Goal: Information Seeking & Learning: Find specific fact

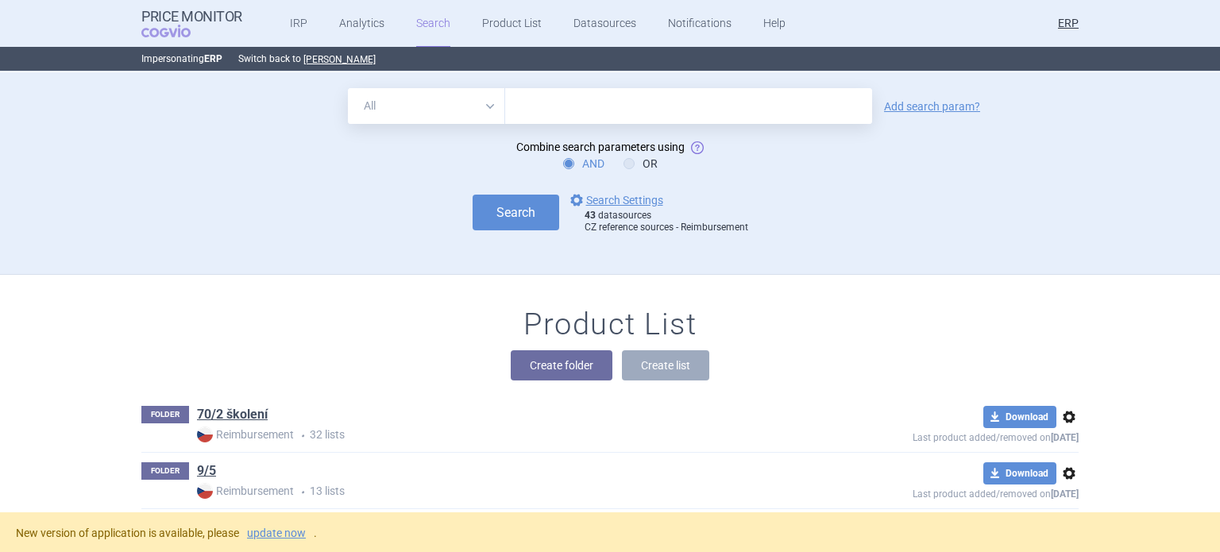
scroll to position [19508, 0]
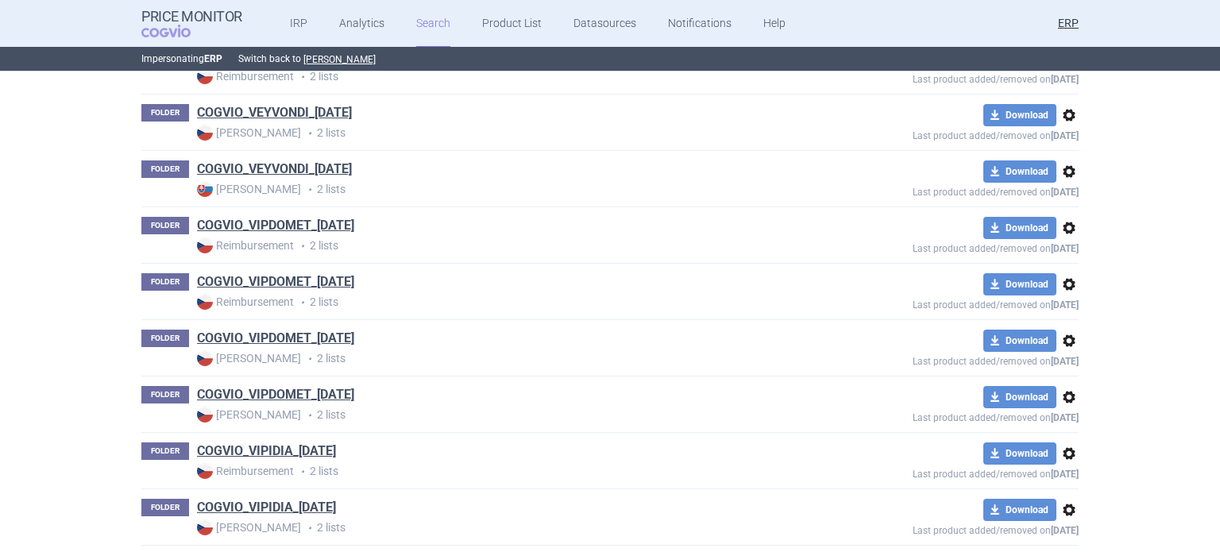
scroll to position [49221, 0]
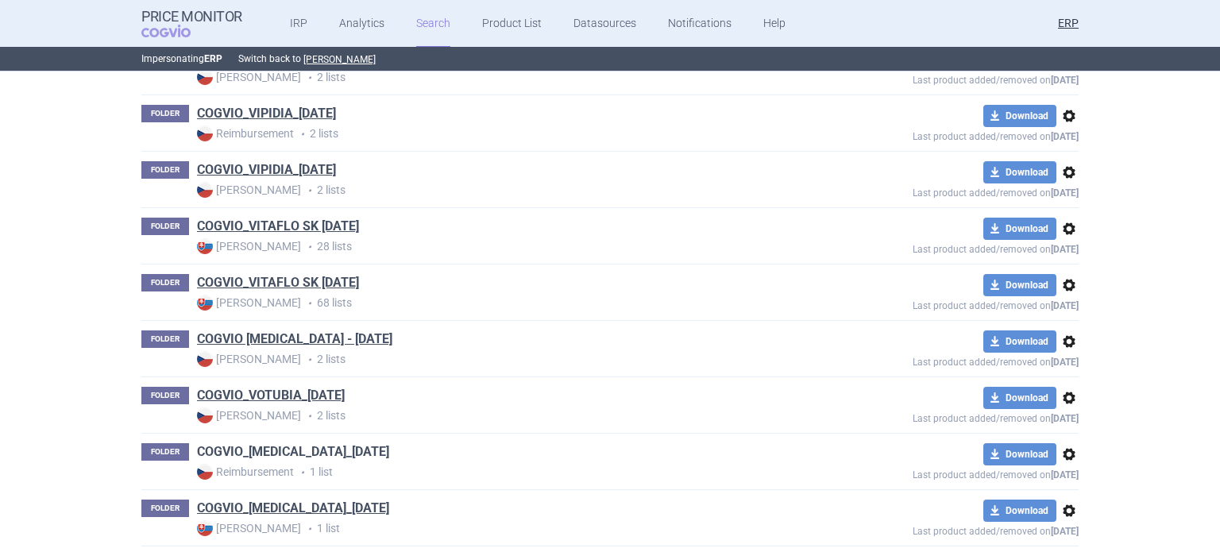
click at [328, 443] on link "COGVIO_VPRIV_09.10.2025" at bounding box center [293, 451] width 192 height 17
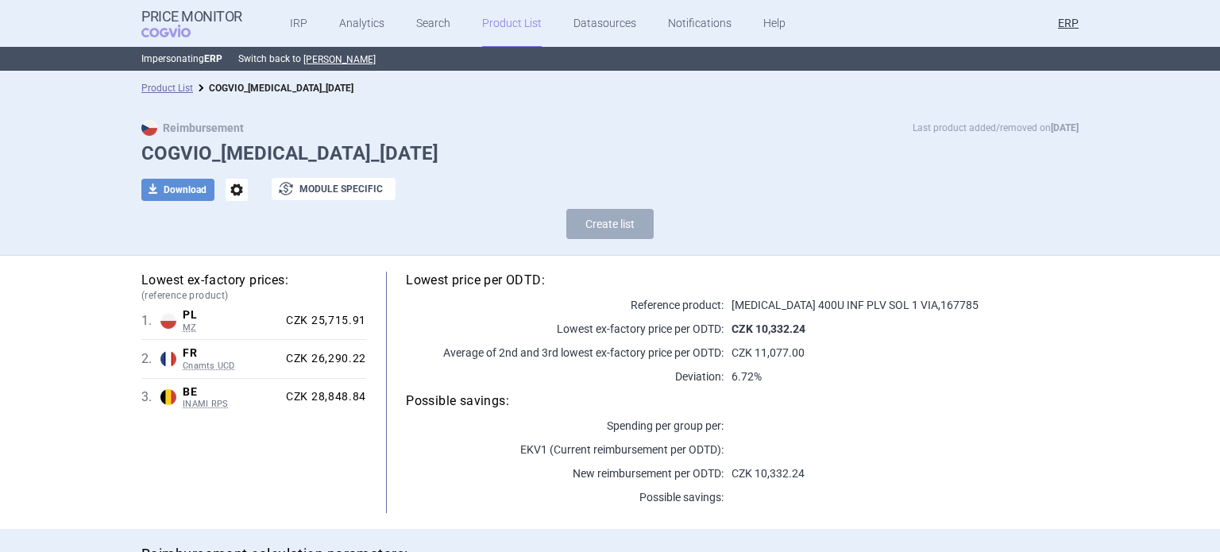
scroll to position [143, 0]
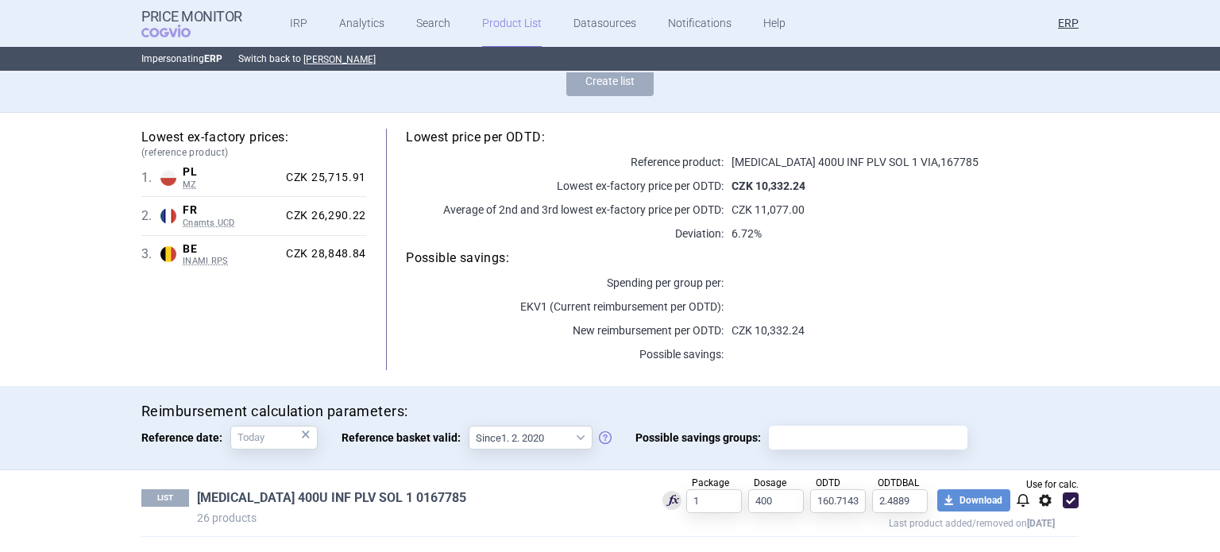
click at [377, 498] on link "VPRIV 400U INF PLV SOL 1 0167785" at bounding box center [331, 497] width 269 height 17
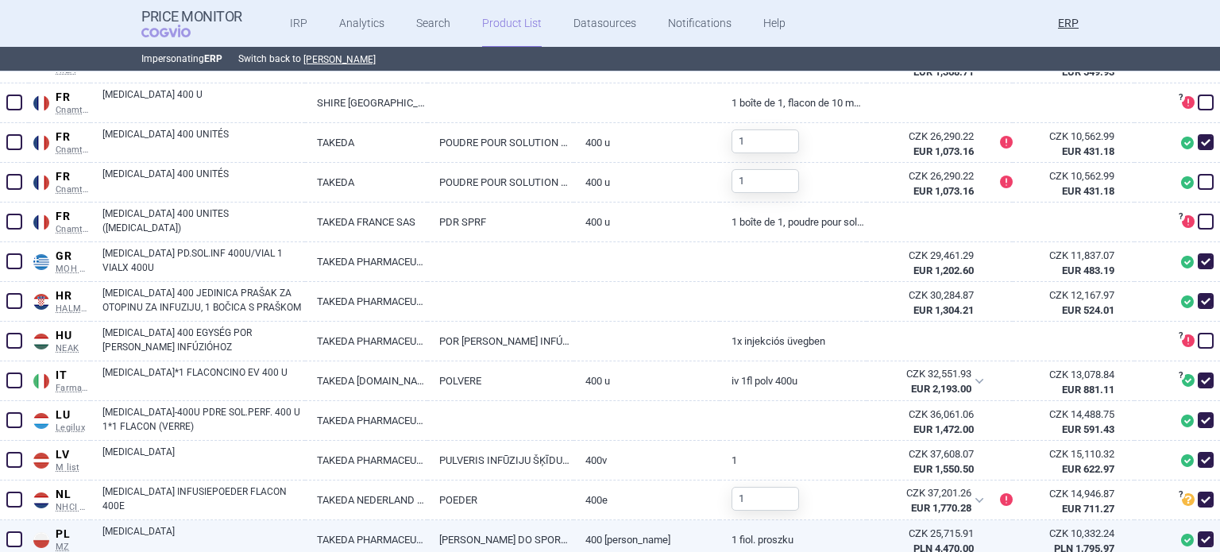
scroll to position [715, 0]
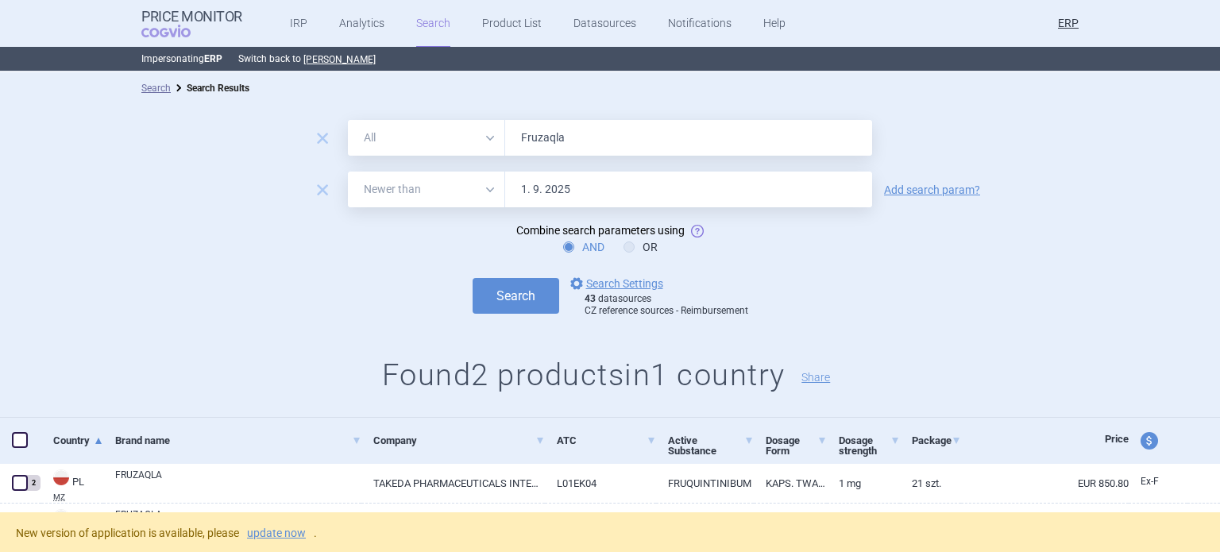
select select "newerThan"
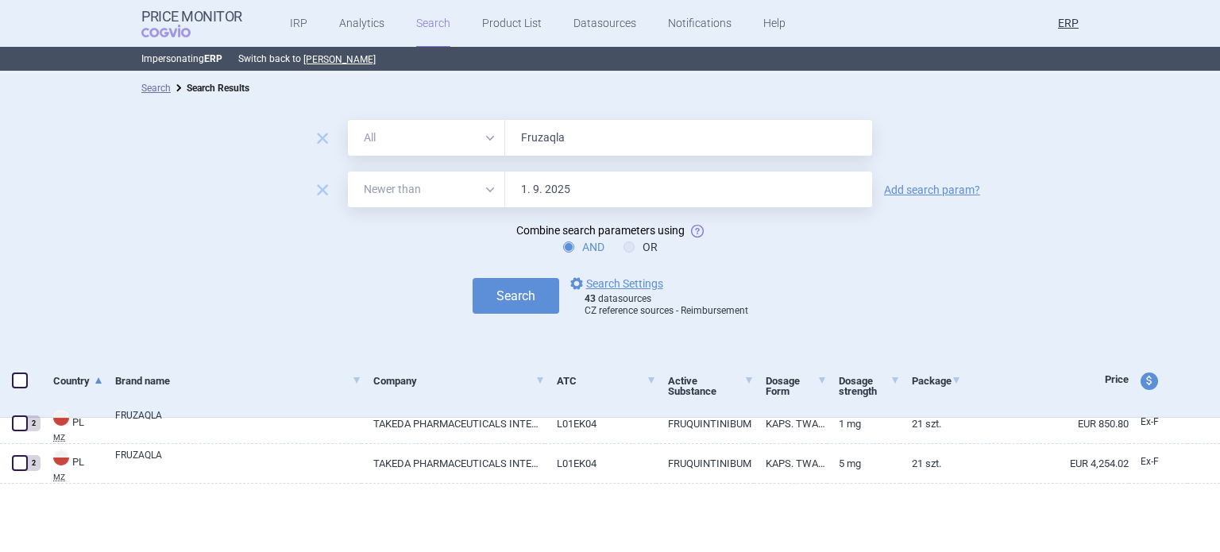
select select "newerThan"
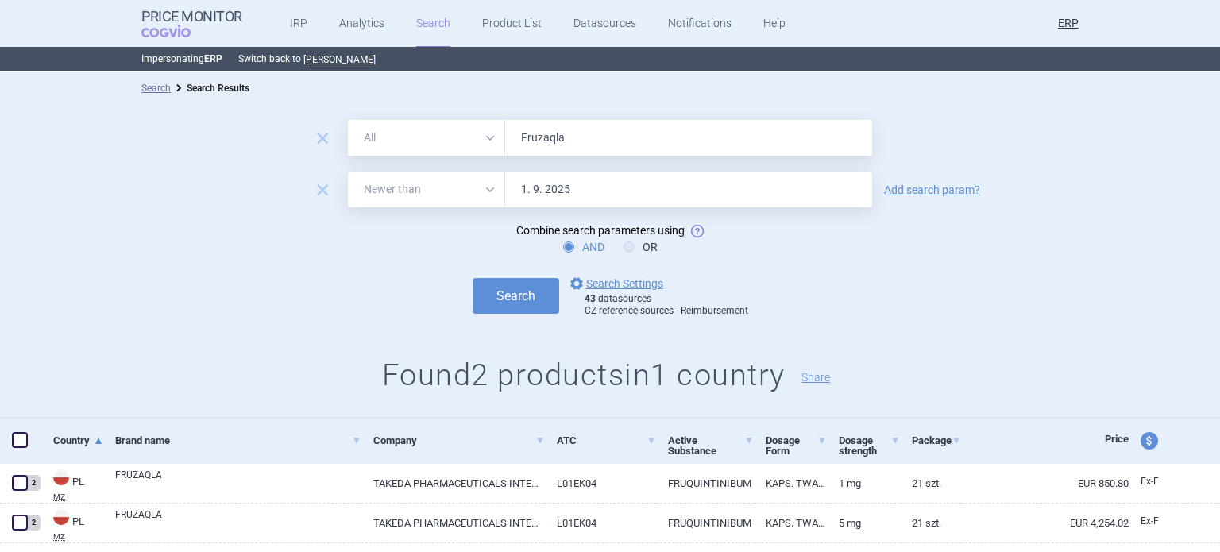
drag, startPoint x: 562, startPoint y: 145, endPoint x: 501, endPoint y: 145, distance: 61.2
click at [505, 145] on input "Fruzaqla" at bounding box center [688, 138] width 367 height 36
paste input "Hyqvi"
click at [473, 278] on button "Search" at bounding box center [516, 296] width 87 height 36
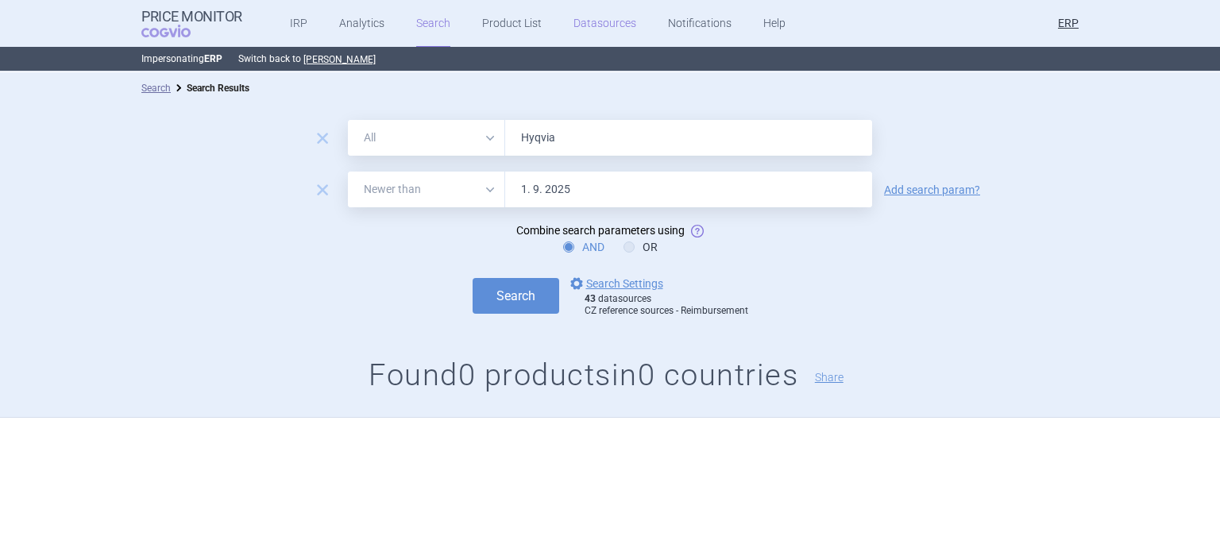
paste input "Kiovig"
click at [473, 278] on button "Search" at bounding box center [516, 296] width 87 height 36
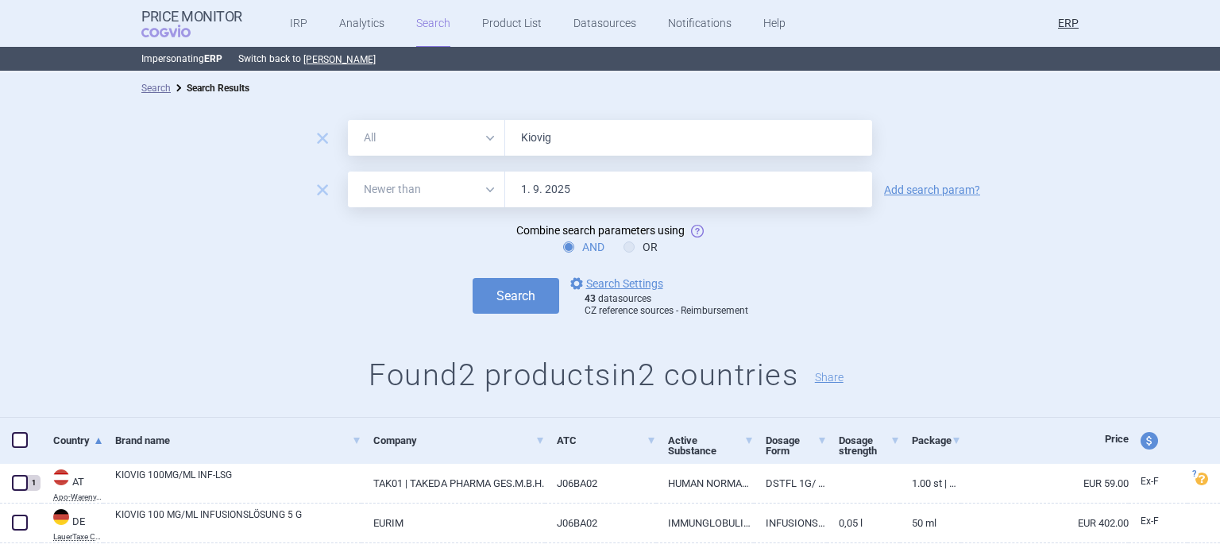
scroll to position [43, 0]
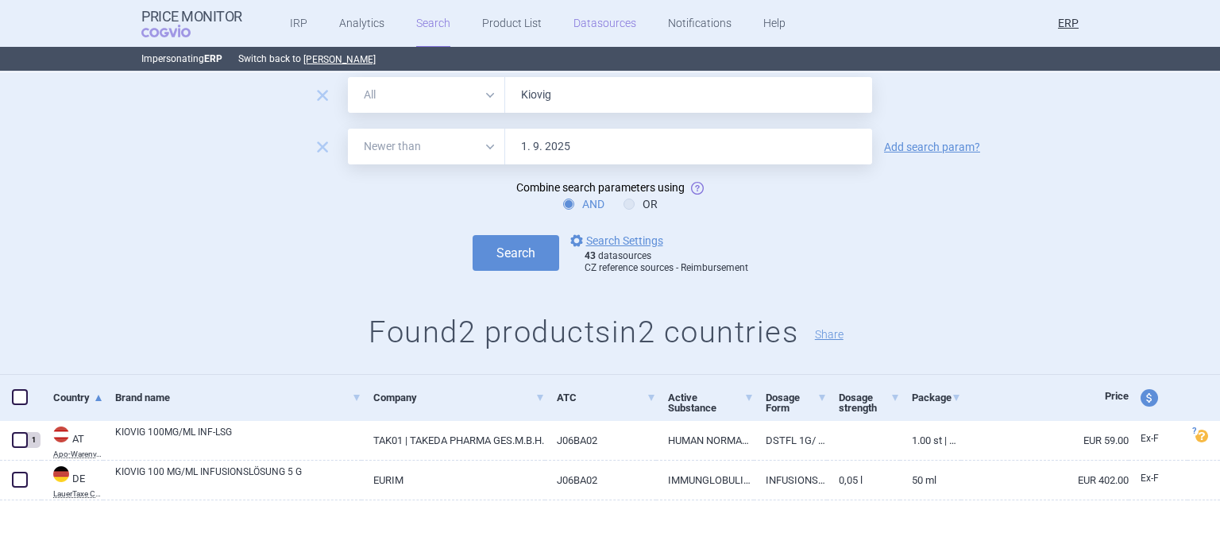
paste input "Livtencity"
click at [473, 235] on button "Search" at bounding box center [516, 253] width 87 height 36
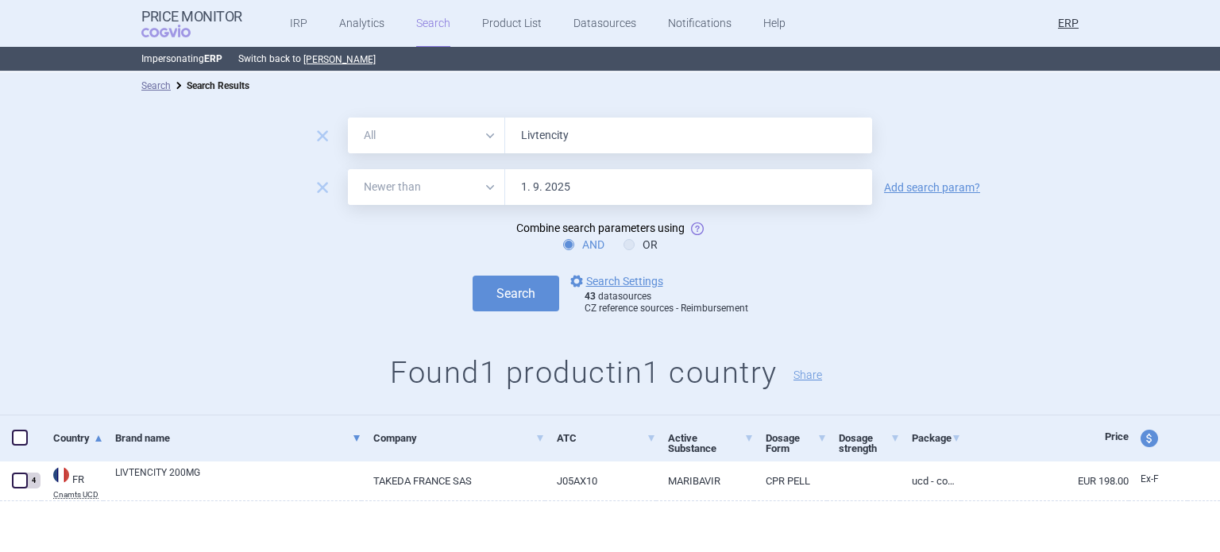
scroll to position [3, 0]
paste input "Ninlaro"
click at [473, 275] on button "Search" at bounding box center [516, 293] width 87 height 36
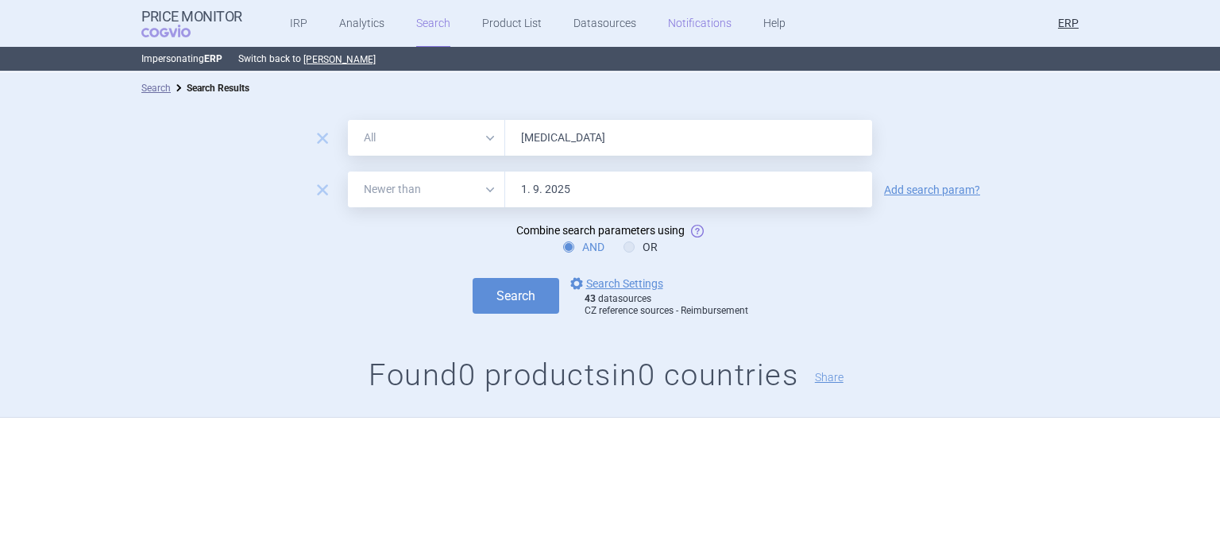
paste input "Prothromplex"
click at [473, 278] on button "Search" at bounding box center [516, 296] width 87 height 36
paste input "Replagal"
click at [473, 278] on button "Search" at bounding box center [516, 296] width 87 height 36
paste input "vestive"
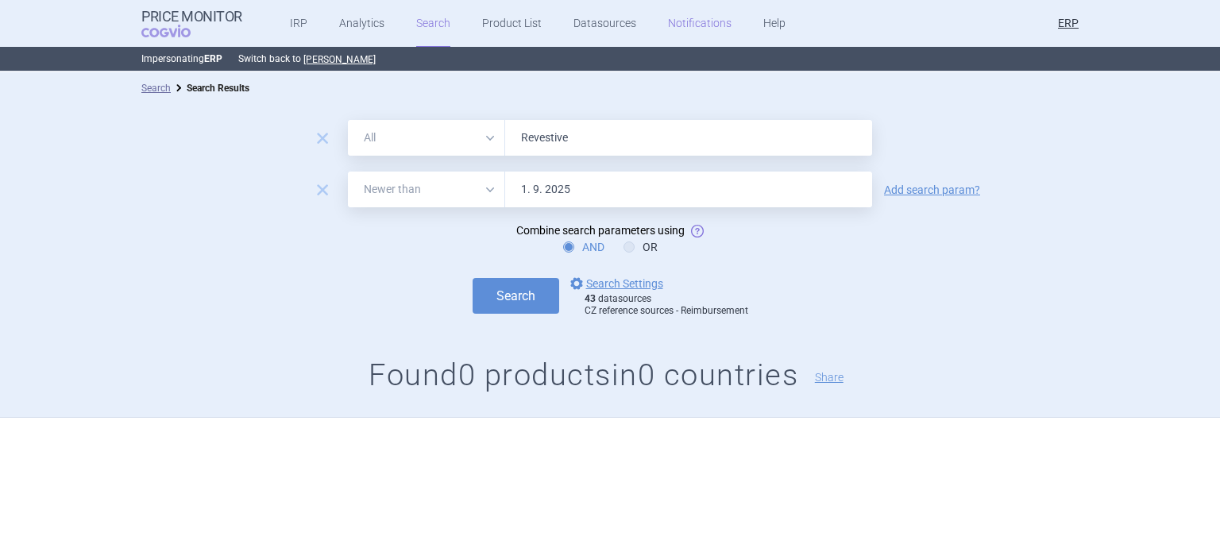
click at [473, 278] on button "Search" at bounding box center [516, 296] width 87 height 36
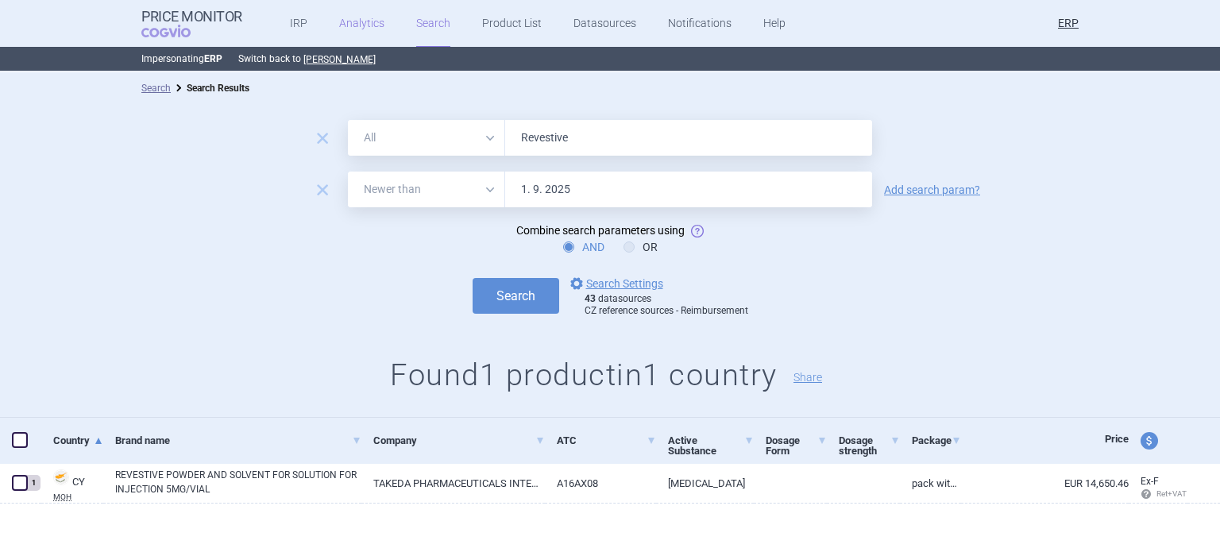
paste input "Takhzyro"
type input "Takhzyro"
click at [473, 278] on button "Search" at bounding box center [516, 296] width 87 height 36
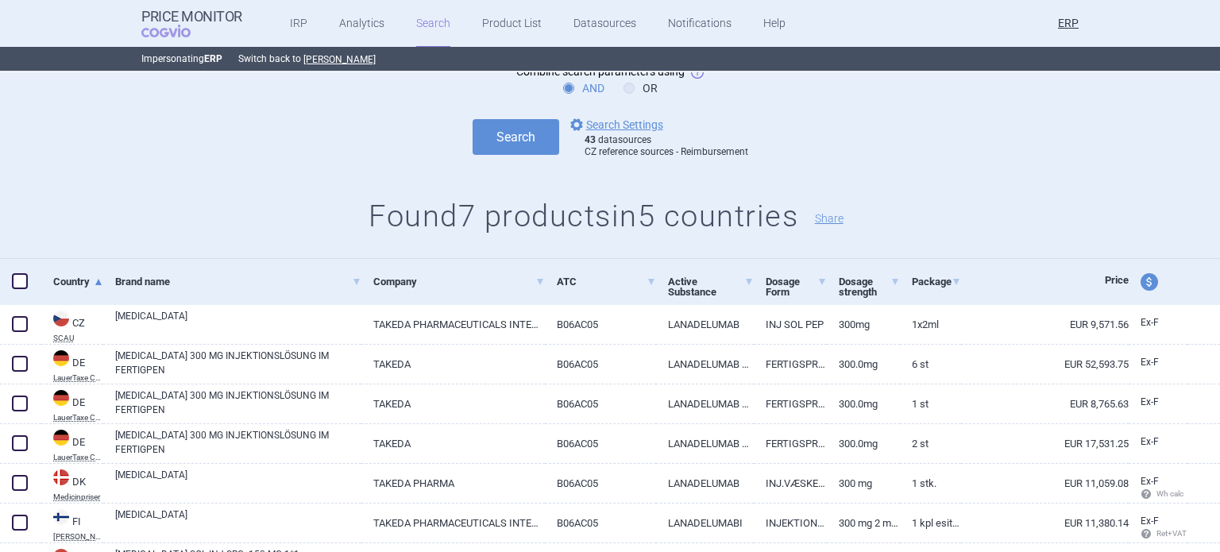
scroll to position [230, 0]
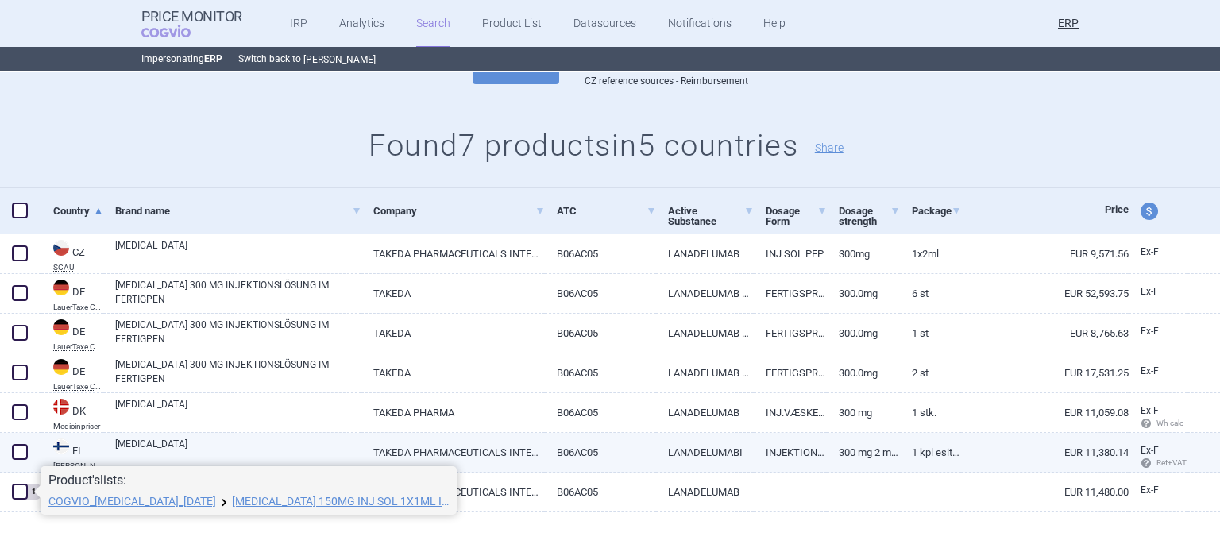
click at [183, 457] on link "TAKHZYRO" at bounding box center [238, 451] width 246 height 29
select select "EUR"
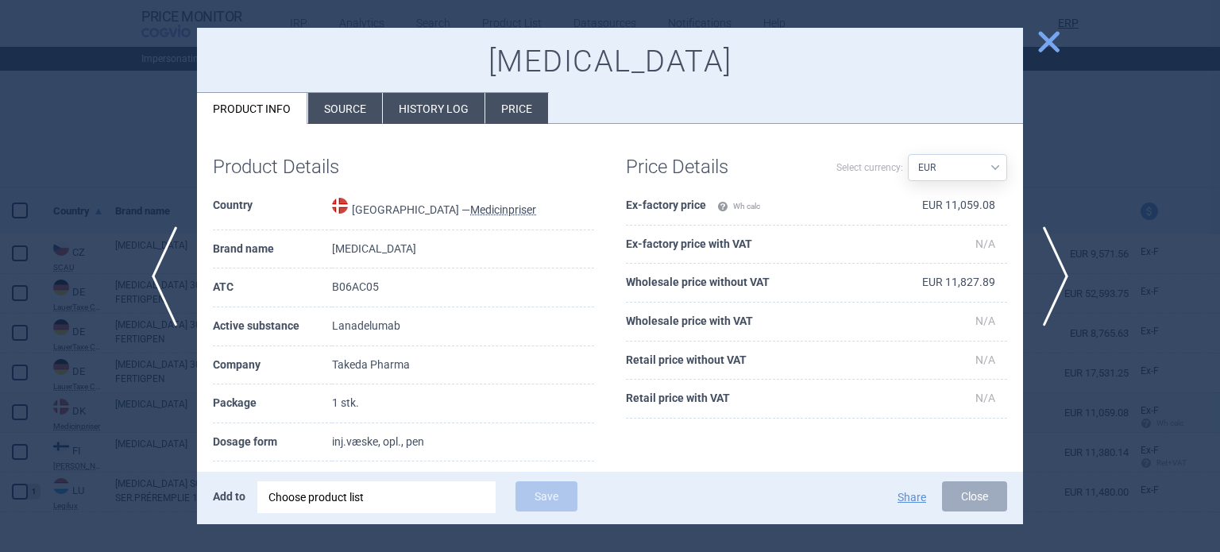
click at [8, 396] on div at bounding box center [610, 276] width 1220 height 552
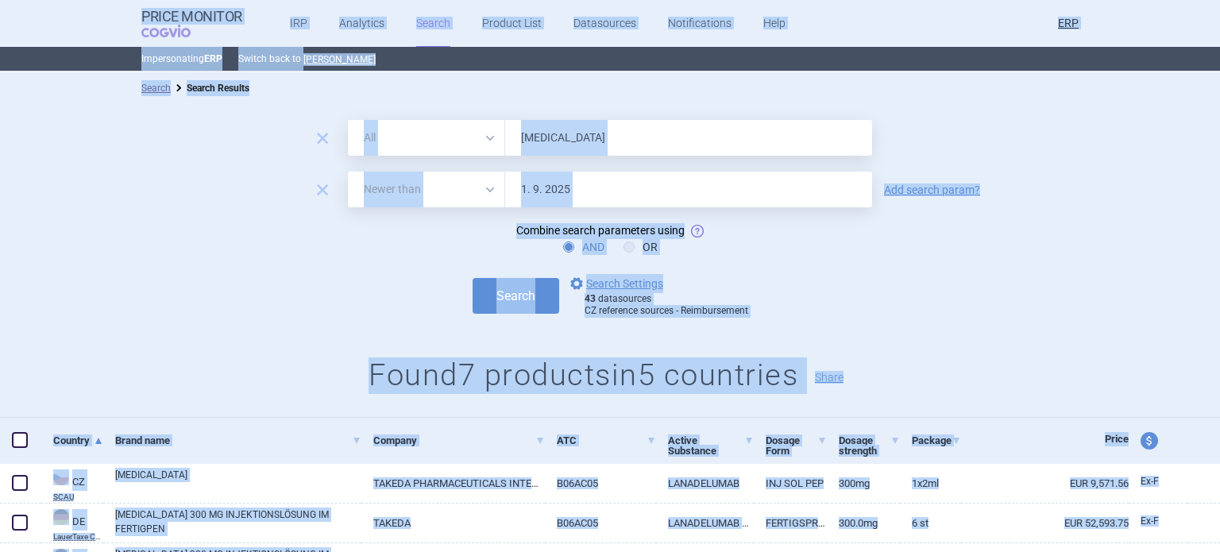
click at [587, 141] on input "Takhzyro" at bounding box center [688, 138] width 367 height 36
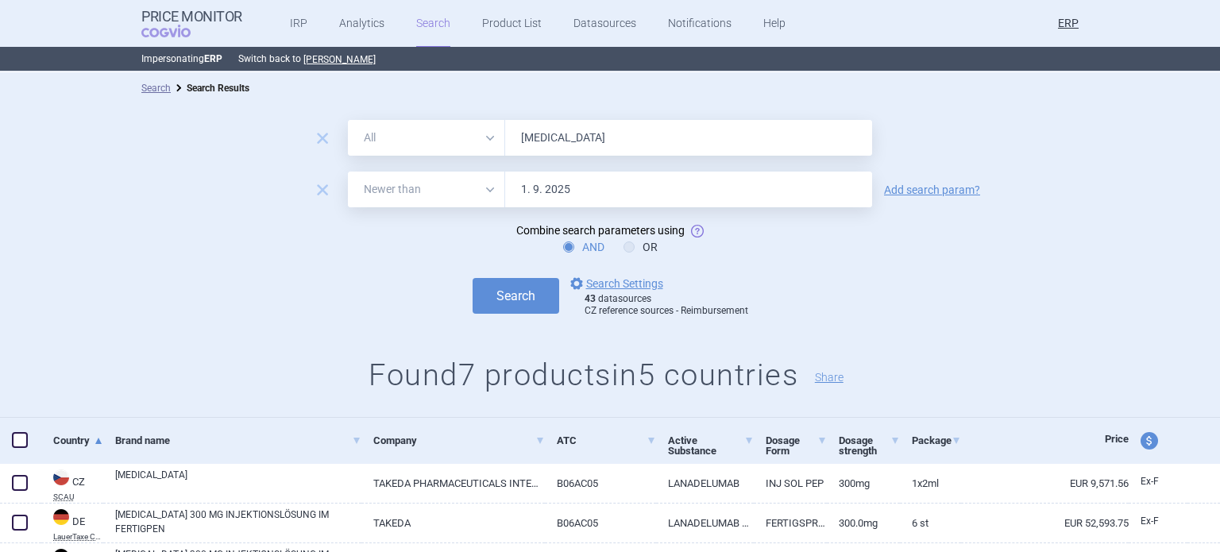
paste input "Veyvondi"
click at [473, 278] on button "Search" at bounding box center [516, 296] width 87 height 36
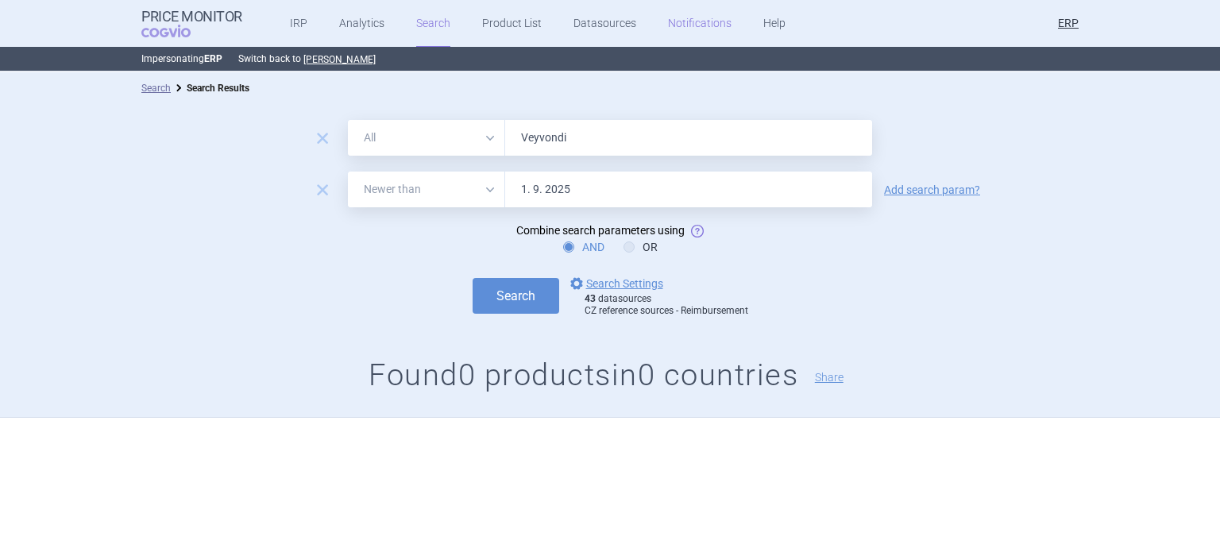
paste input "ipdomet"
click at [473, 278] on button "Search" at bounding box center [516, 296] width 87 height 36
paste input "idia"
click at [473, 278] on button "Search" at bounding box center [516, 296] width 87 height 36
paste input "priv"
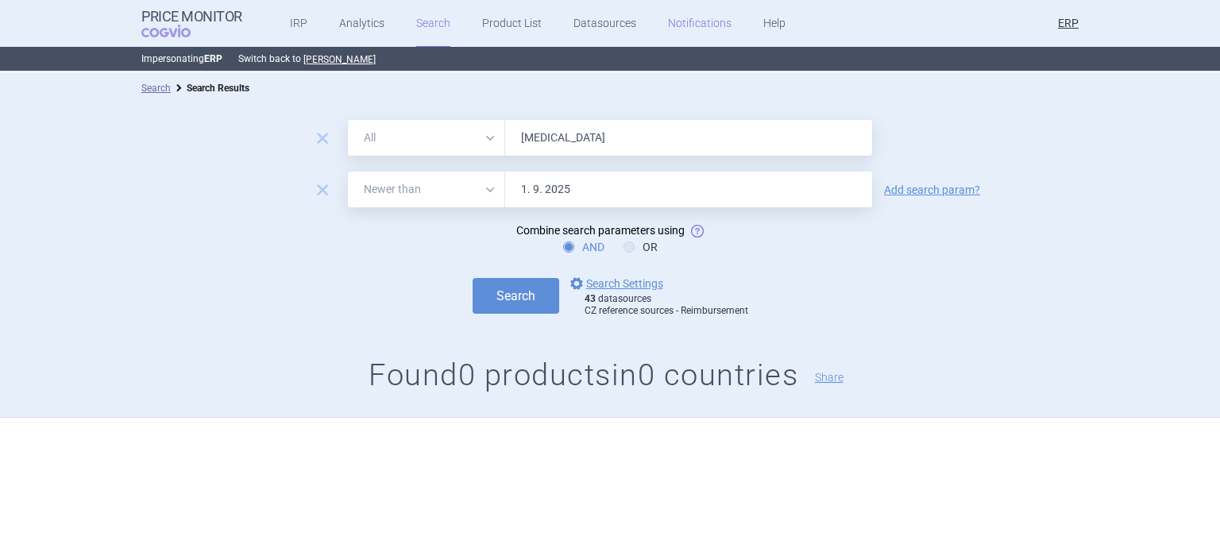
type input "Vpriv"
click at [473, 278] on button "Search" at bounding box center [516, 296] width 87 height 36
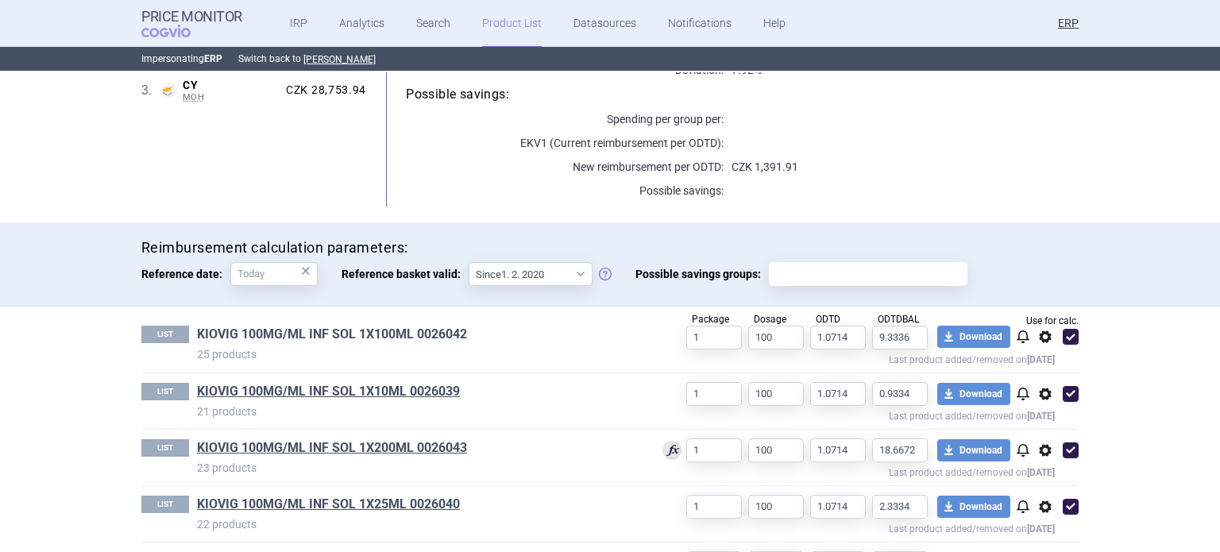
scroll to position [368, 0]
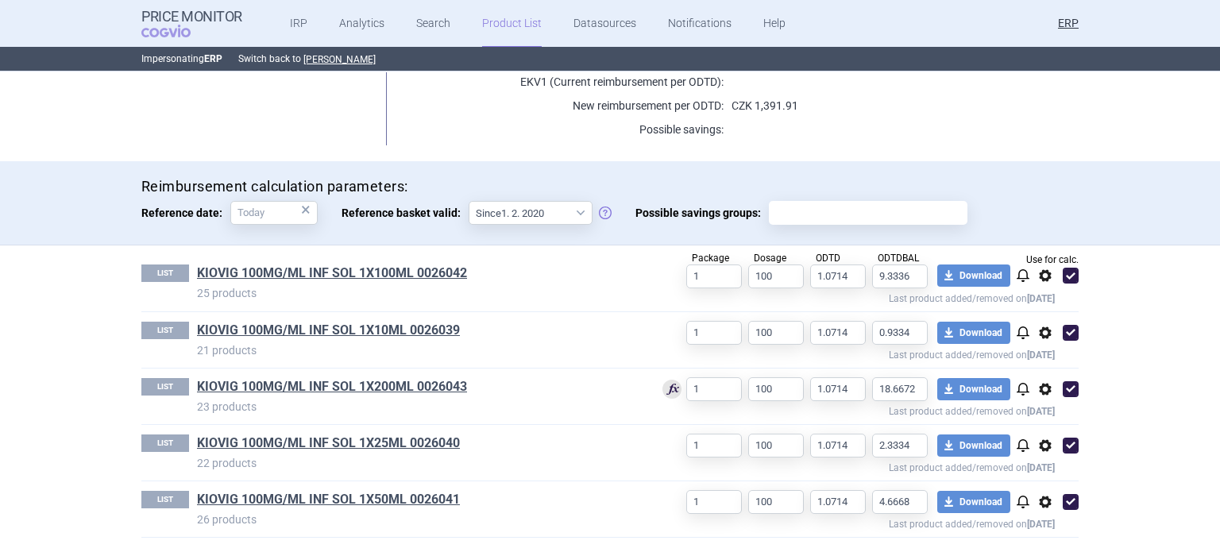
click at [392, 498] on link "KIOVIG 100MG/ML INF SOL 1X50ML 0026041" at bounding box center [328, 499] width 263 height 17
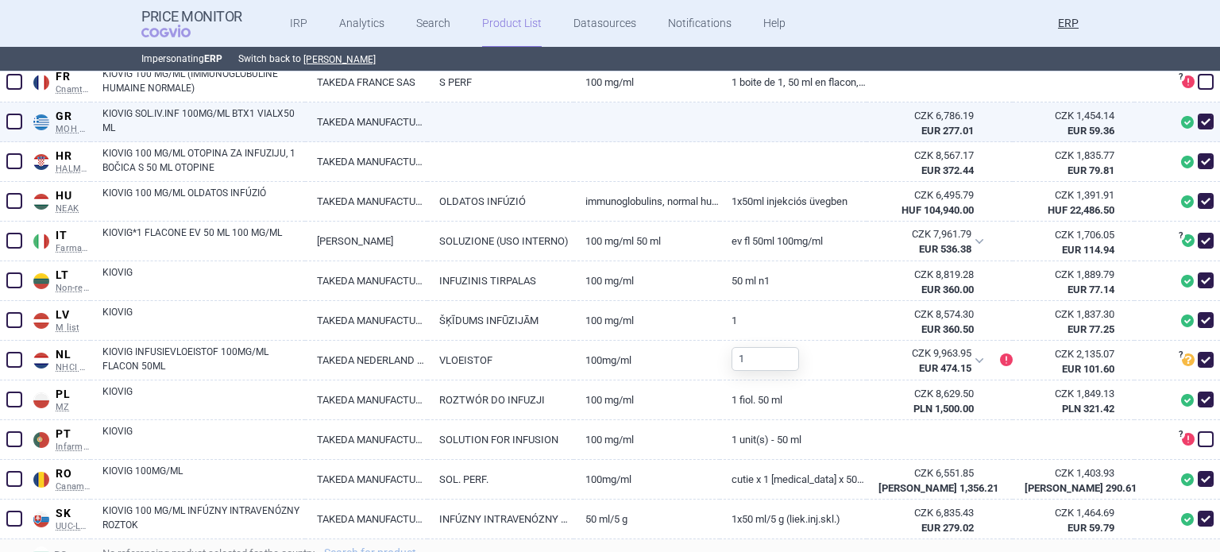
scroll to position [953, 0]
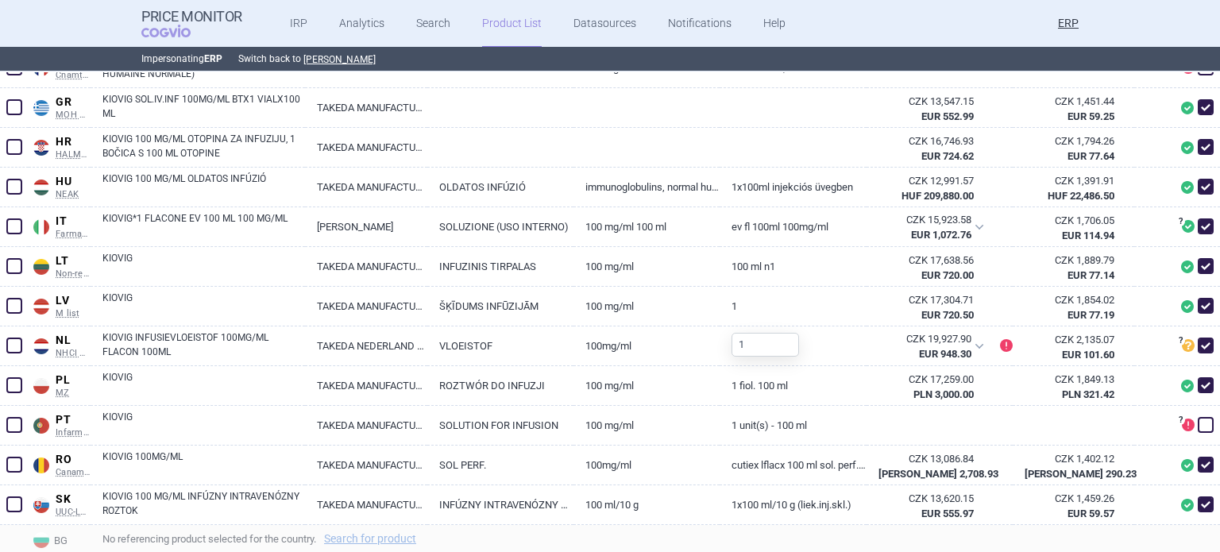
scroll to position [953, 0]
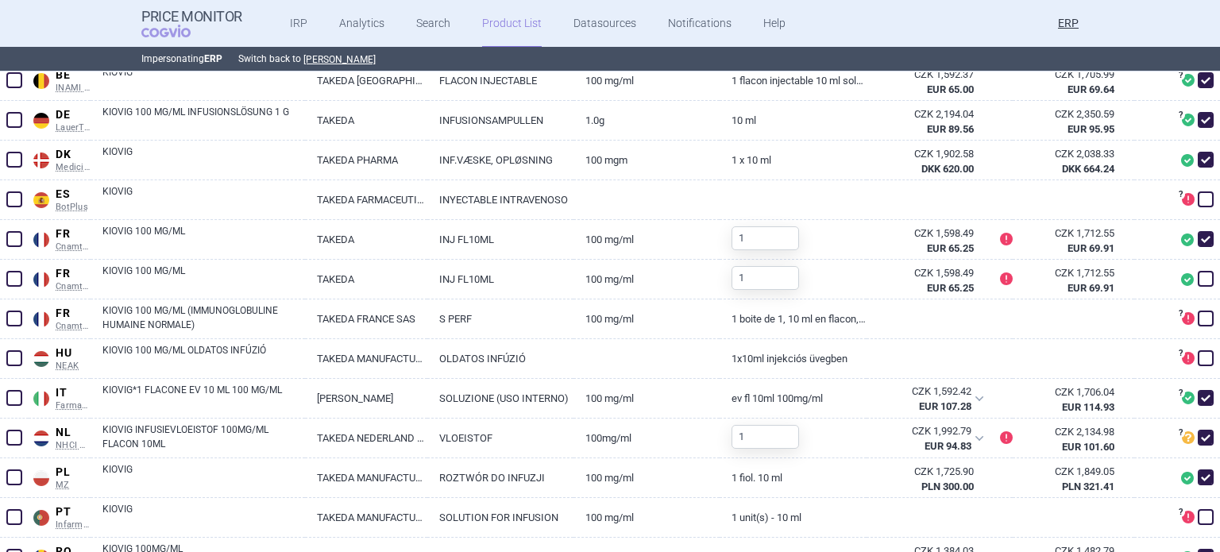
scroll to position [795, 0]
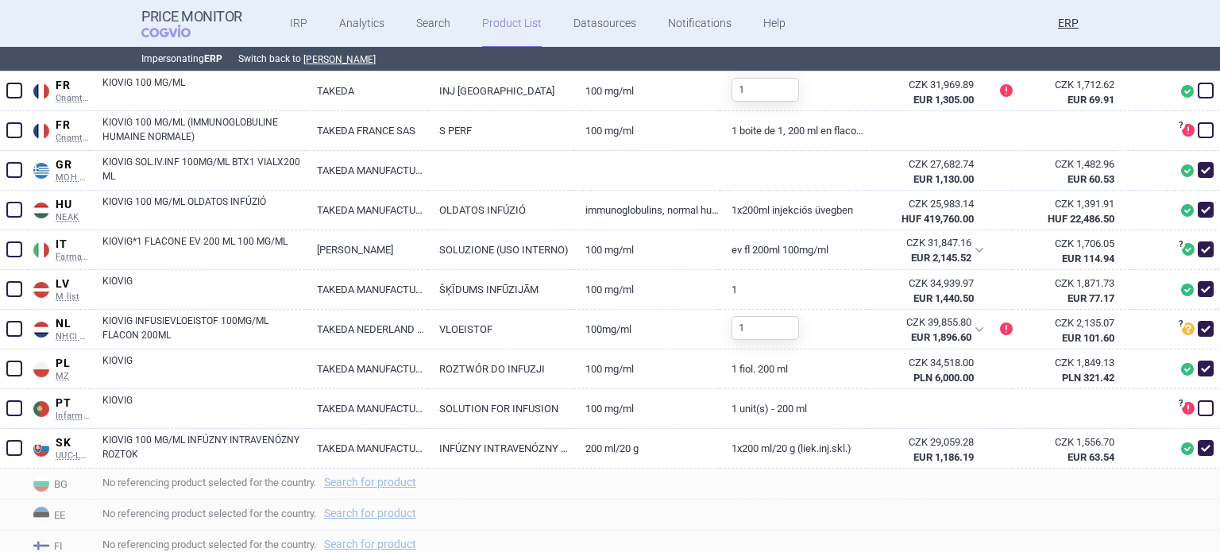
scroll to position [795, 0]
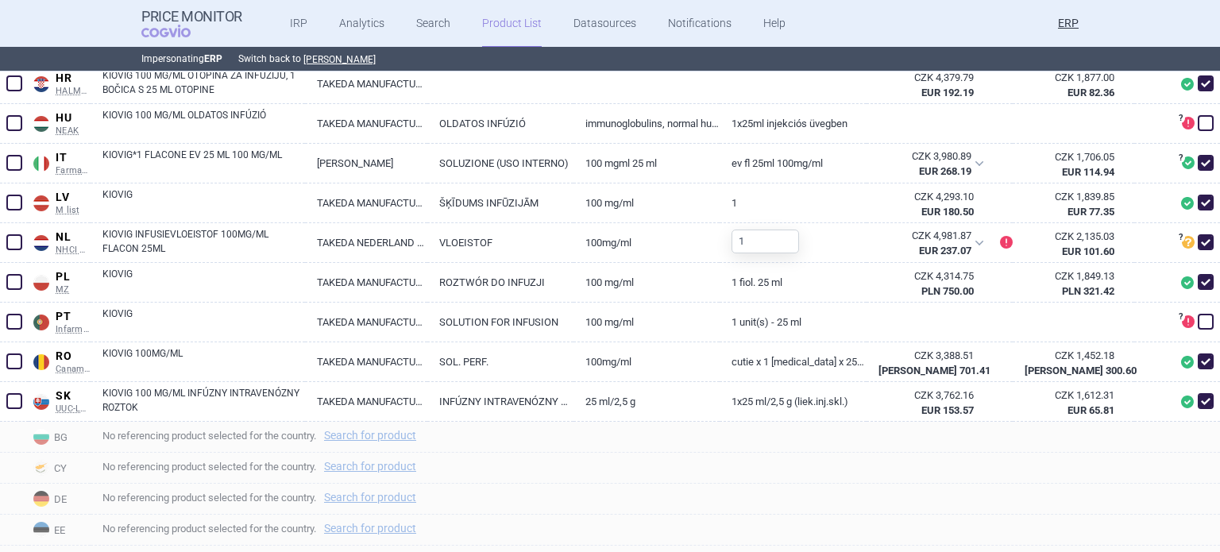
scroll to position [795, 0]
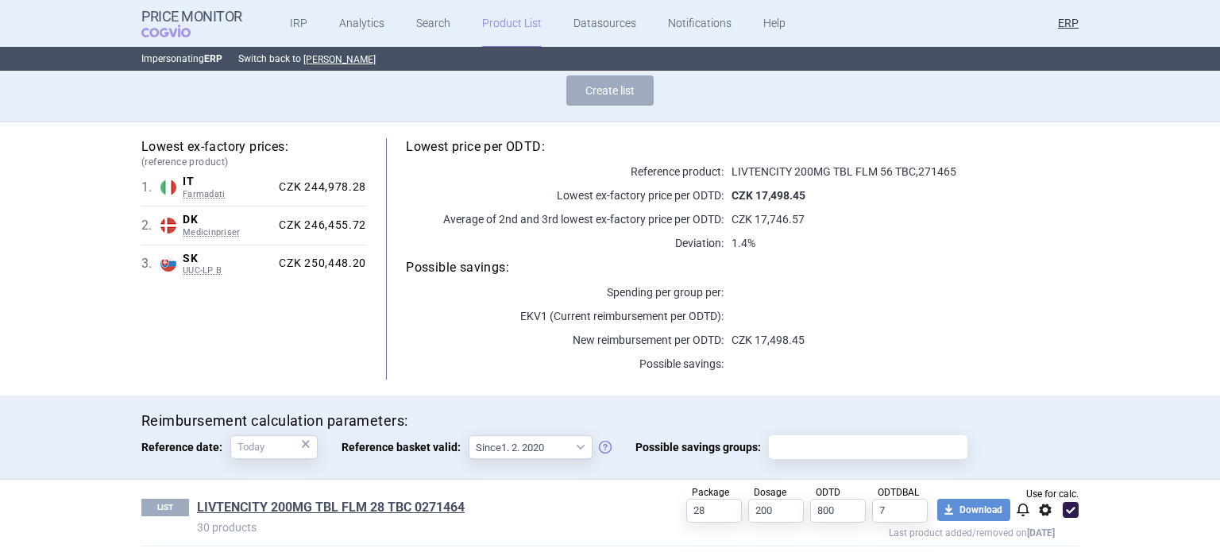
scroll to position [199, 0]
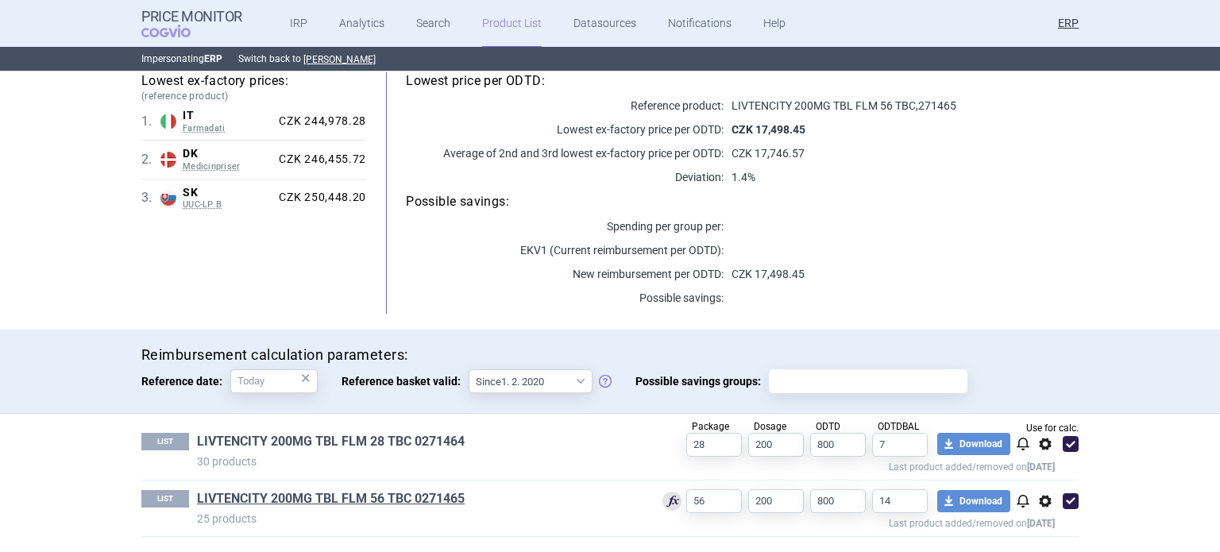
drag, startPoint x: 402, startPoint y: 427, endPoint x: 394, endPoint y: 439, distance: 15.0
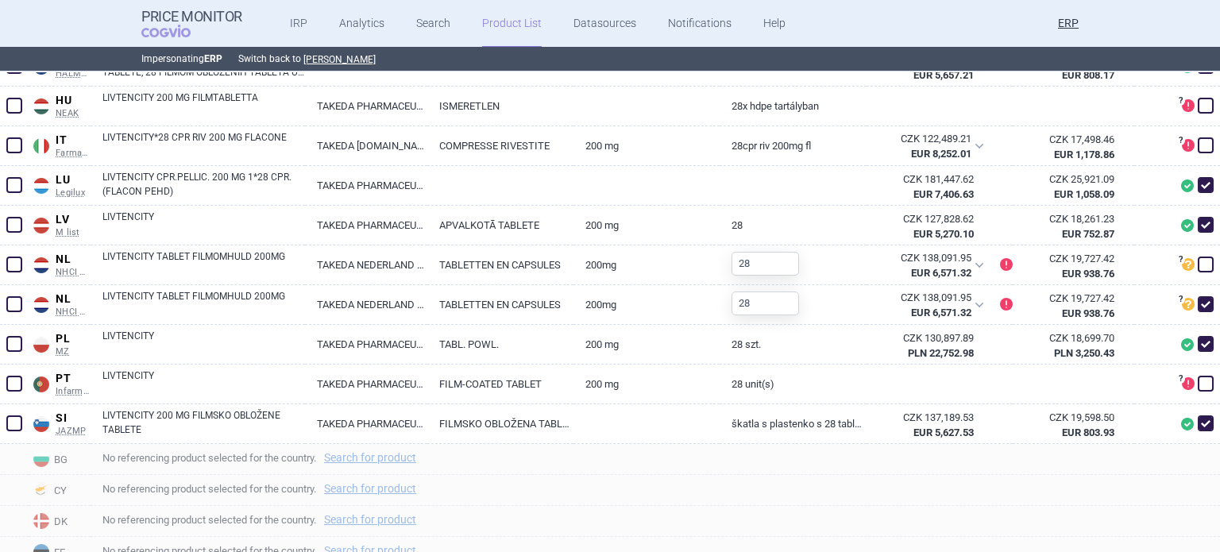
scroll to position [795, 0]
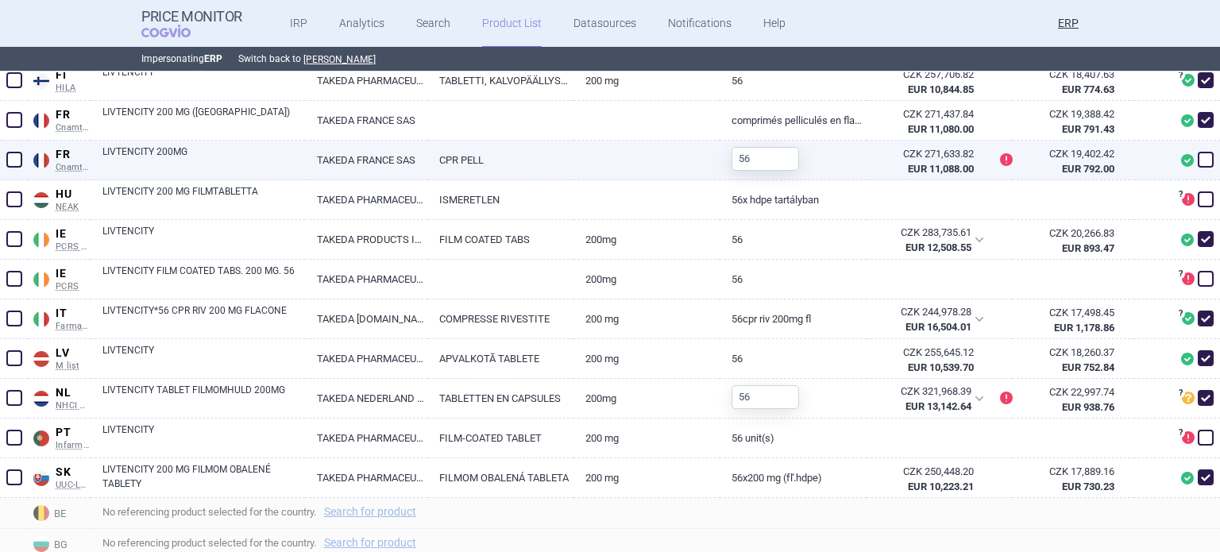
scroll to position [795, 0]
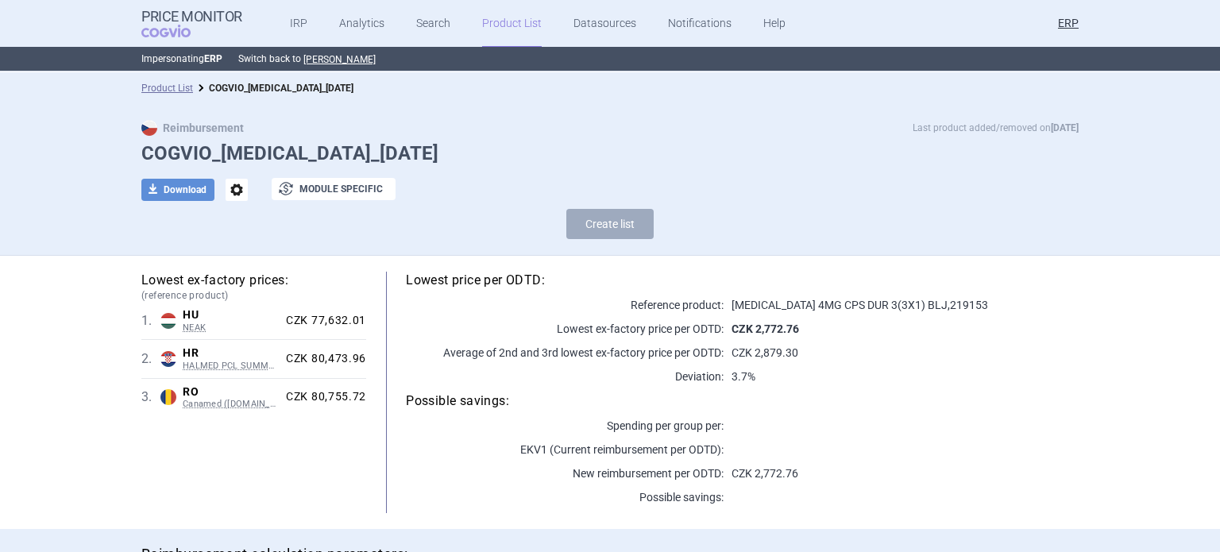
scroll to position [255, 0]
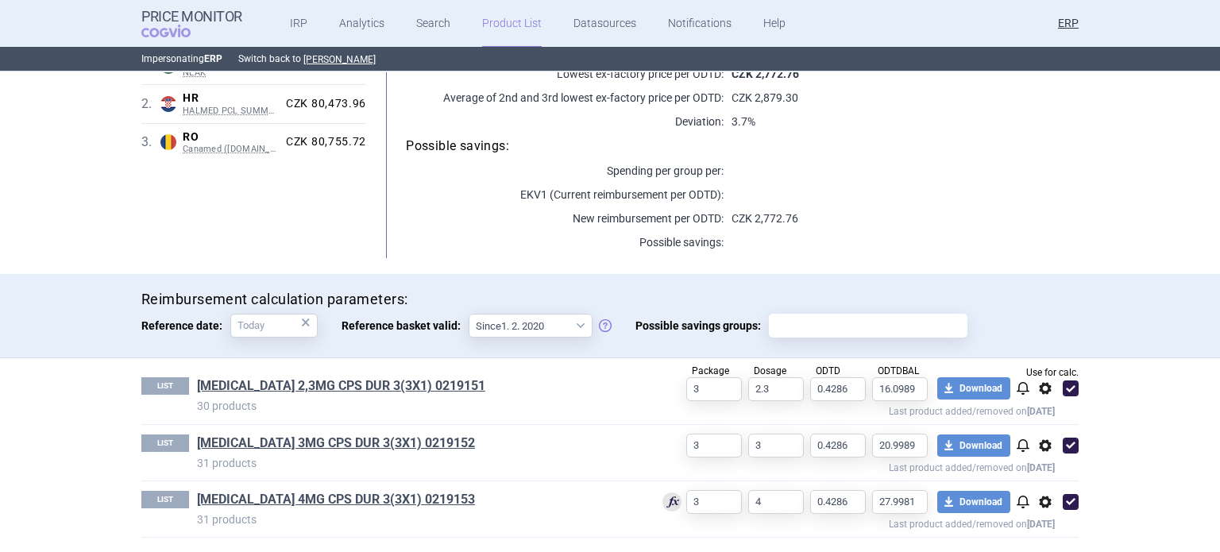
click at [372, 501] on link "[MEDICAL_DATA] 4MG CPS DUR 3(3X1) 0219153" at bounding box center [336, 499] width 278 height 17
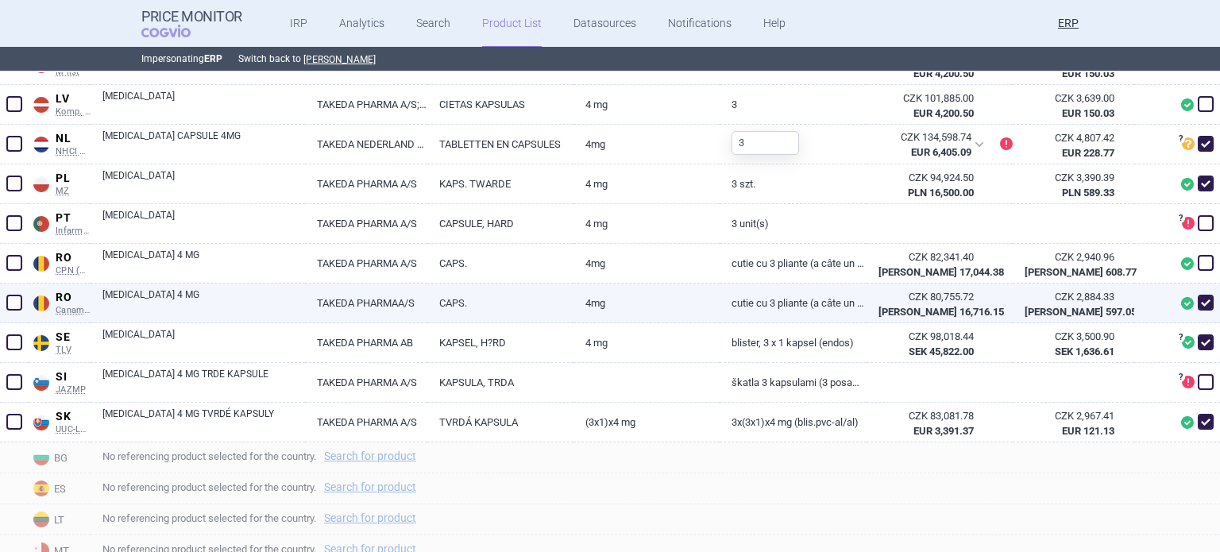
scroll to position [1192, 0]
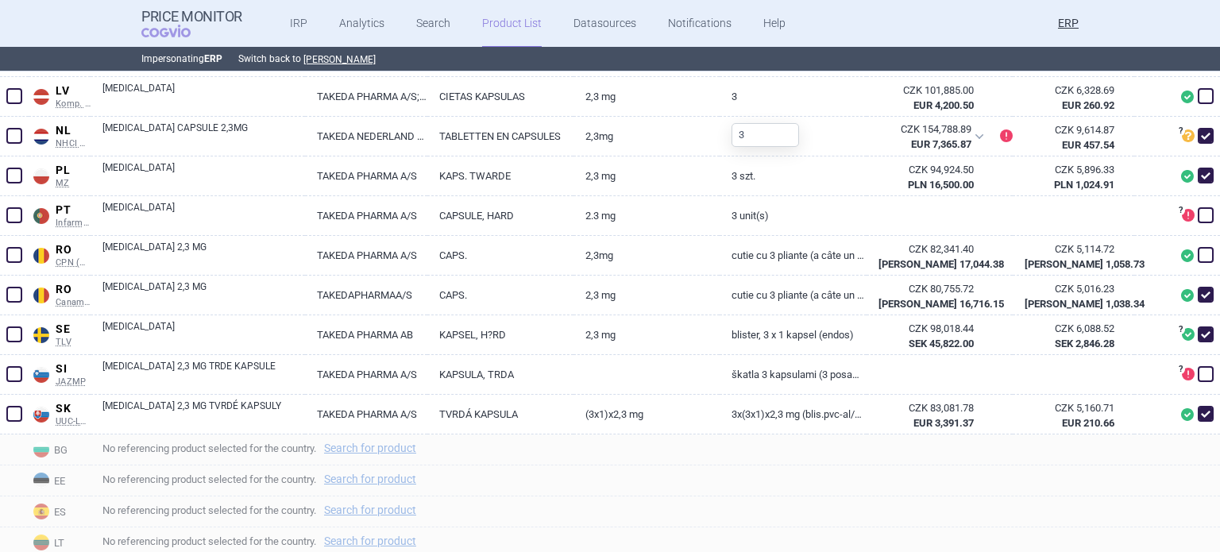
scroll to position [1112, 0]
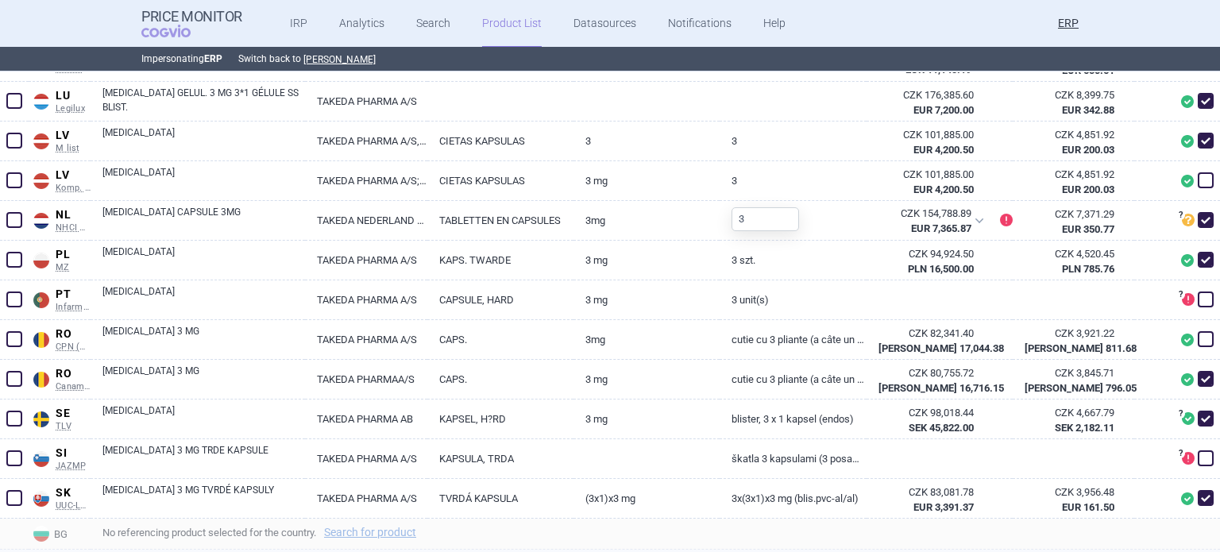
scroll to position [1171, 0]
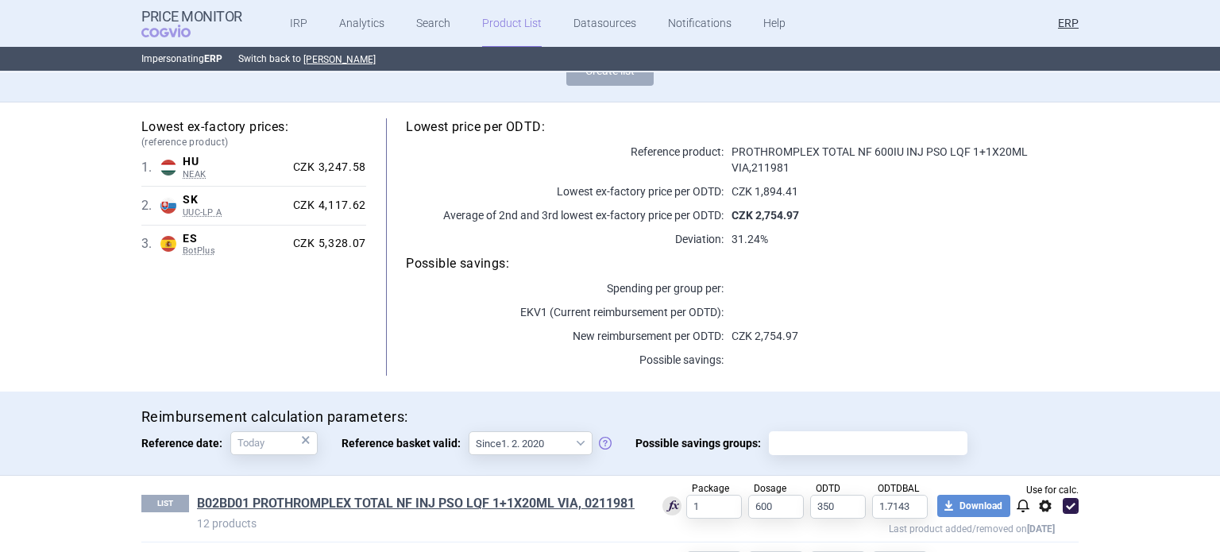
scroll to position [215, 0]
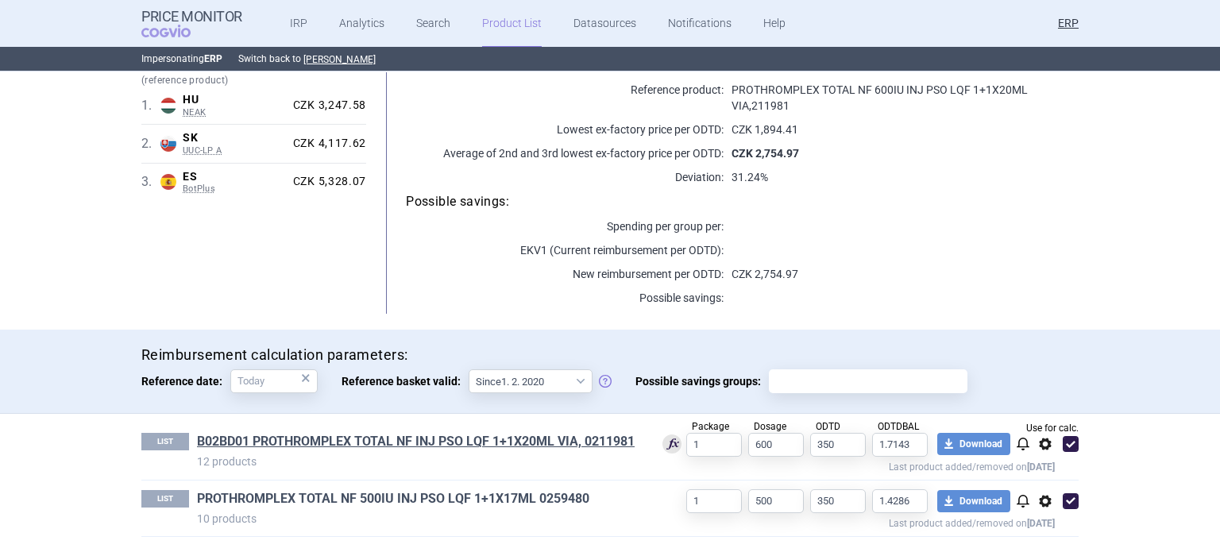
click at [470, 498] on link "PROTHROMPLEX TOTAL NF 500IU INJ PSO LQF 1+1X17ML 0259480" at bounding box center [393, 498] width 392 height 17
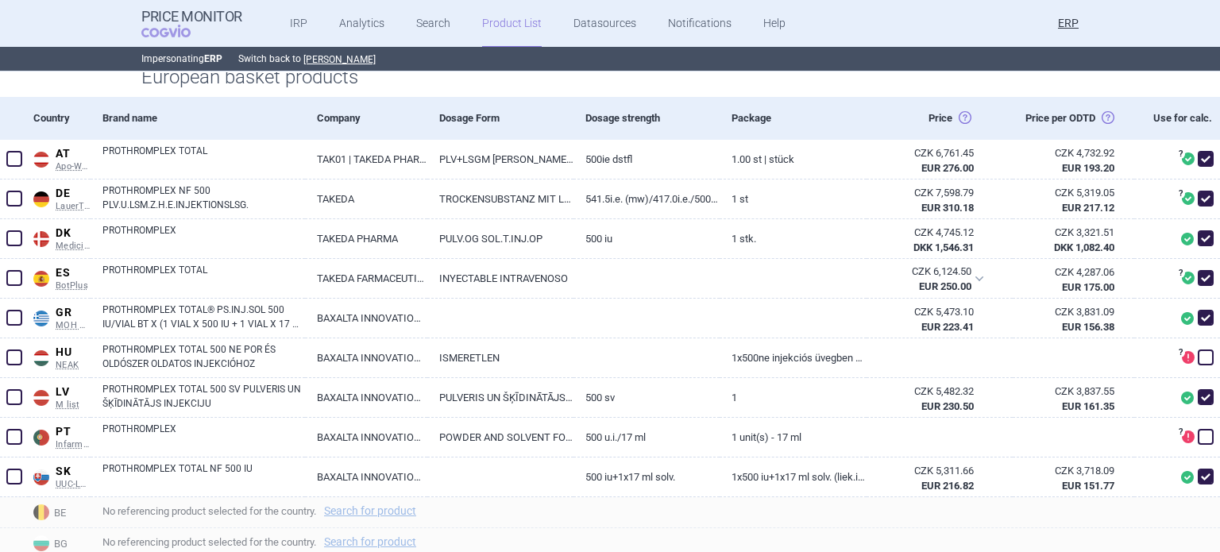
scroll to position [477, 0]
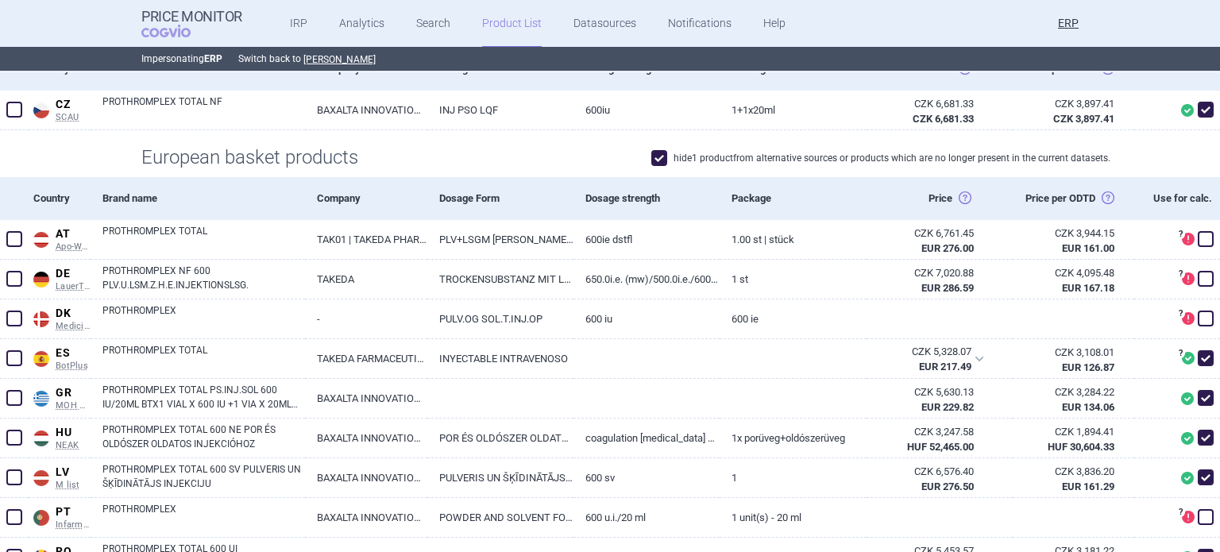
scroll to position [477, 0]
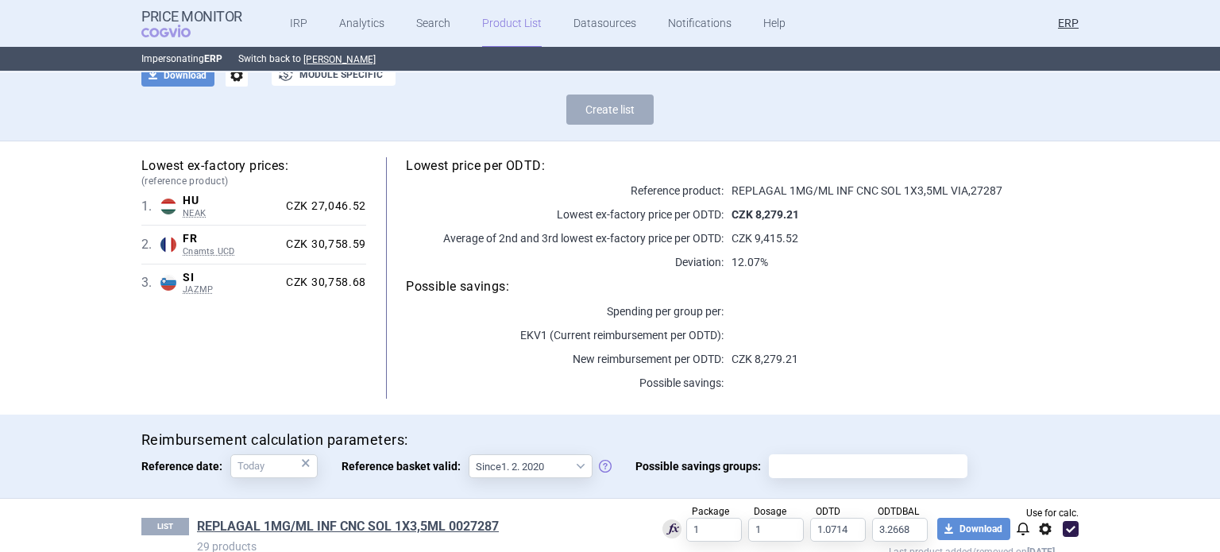
scroll to position [143, 0]
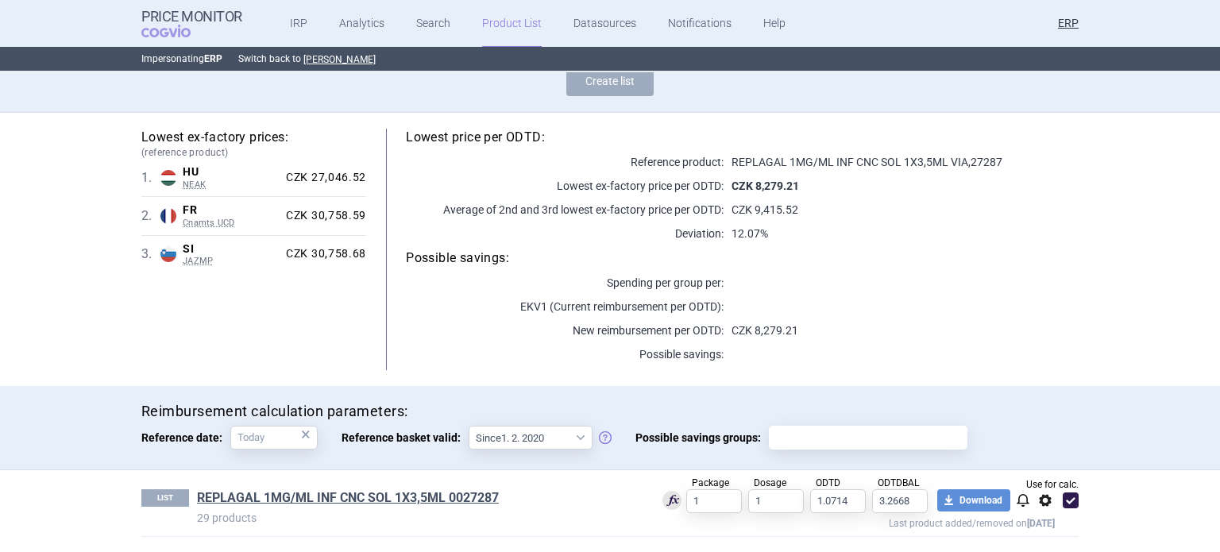
click at [463, 501] on link "REPLAGAL 1MG/ML INF CNC SOL 1X3,5ML 0027287" at bounding box center [348, 497] width 302 height 17
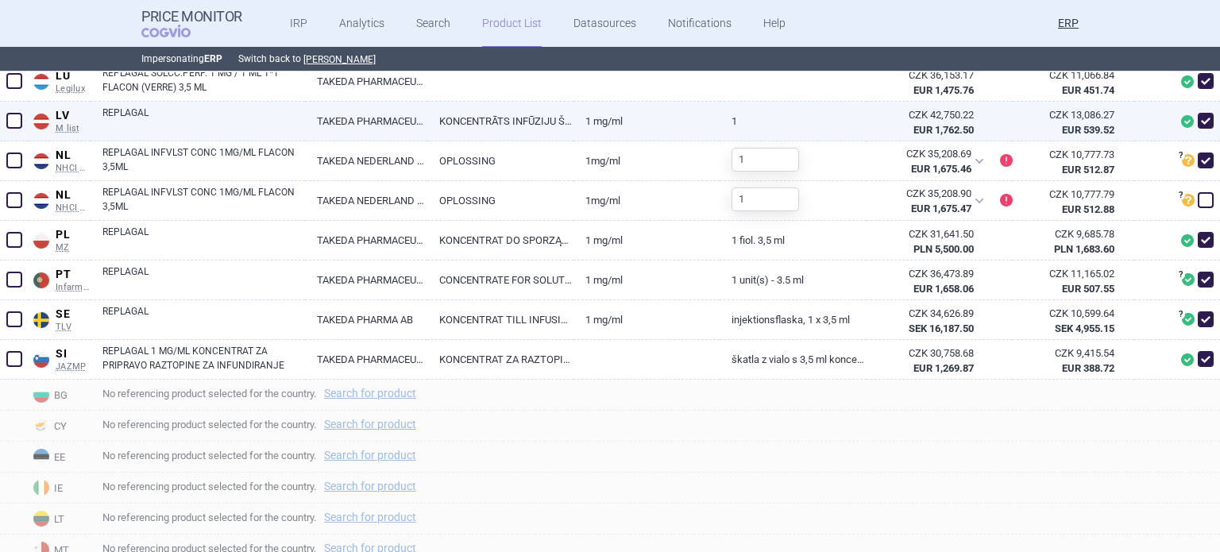
scroll to position [1112, 0]
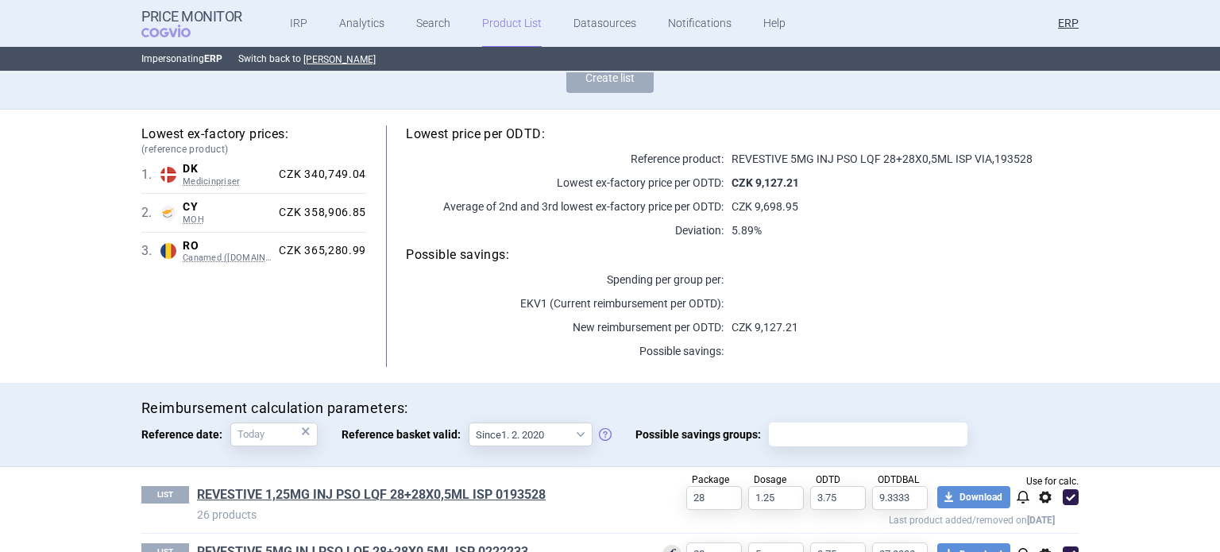
scroll to position [199, 0]
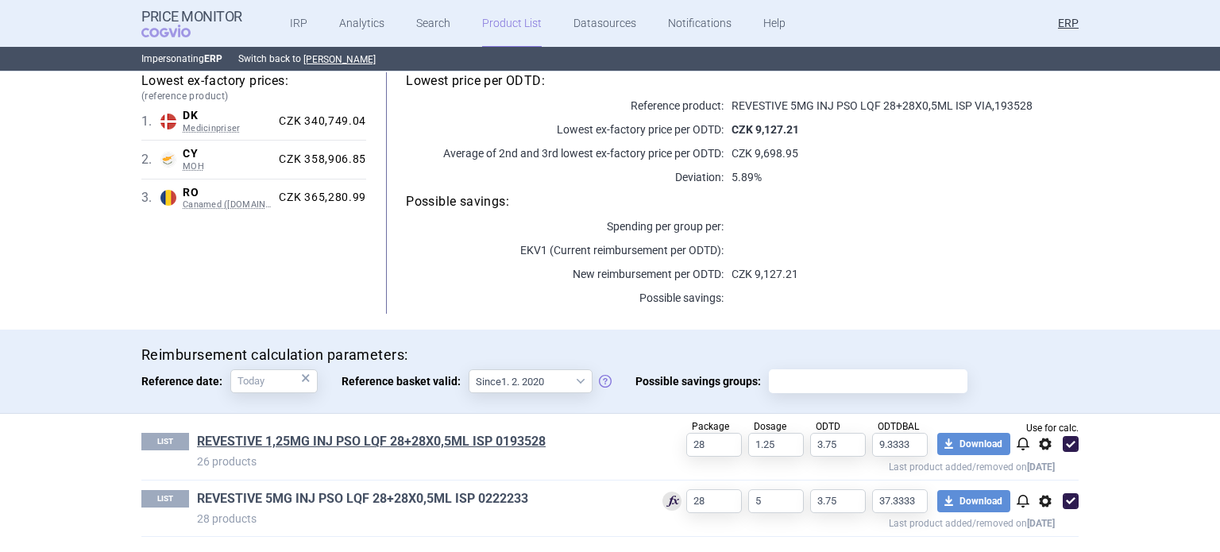
click at [377, 493] on link "REVESTIVE 5MG INJ PSO LQF 28+28X0,5ML ISP 0222233" at bounding box center [362, 498] width 331 height 17
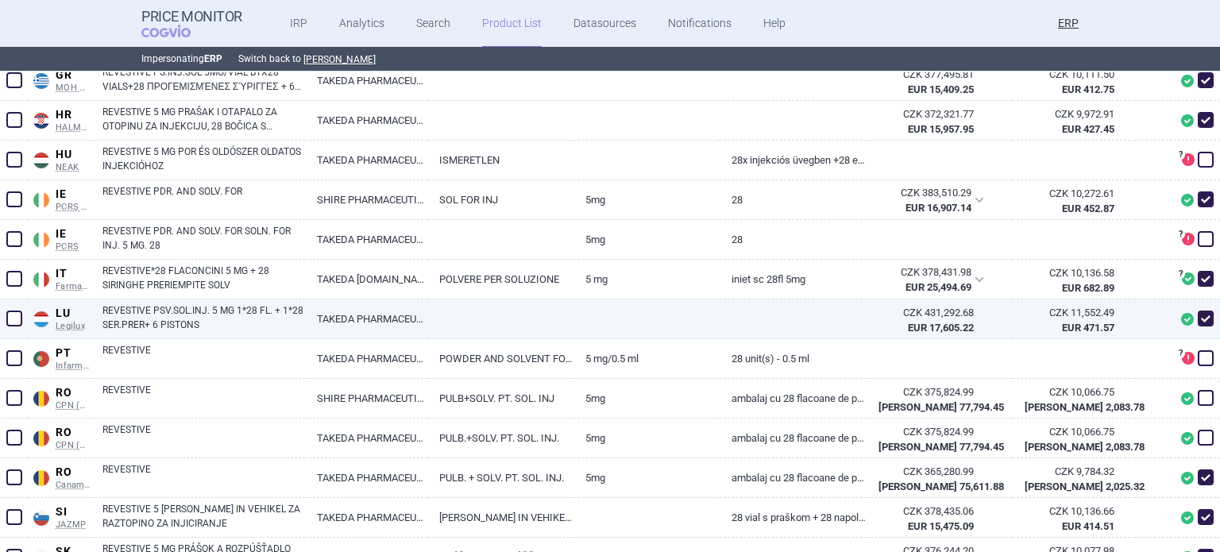
scroll to position [1033, 0]
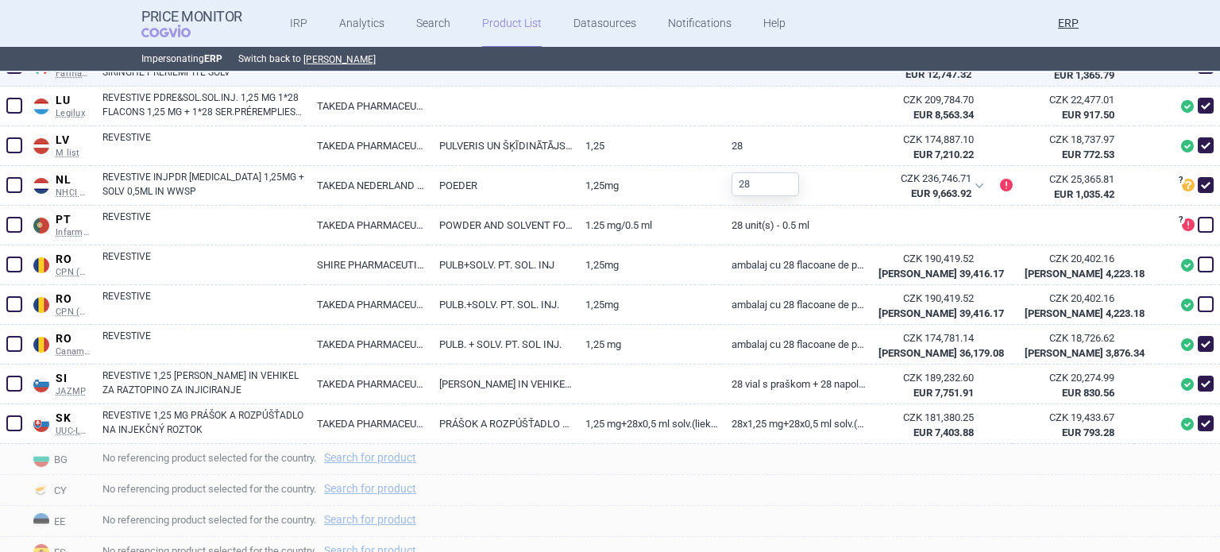
scroll to position [1033, 0]
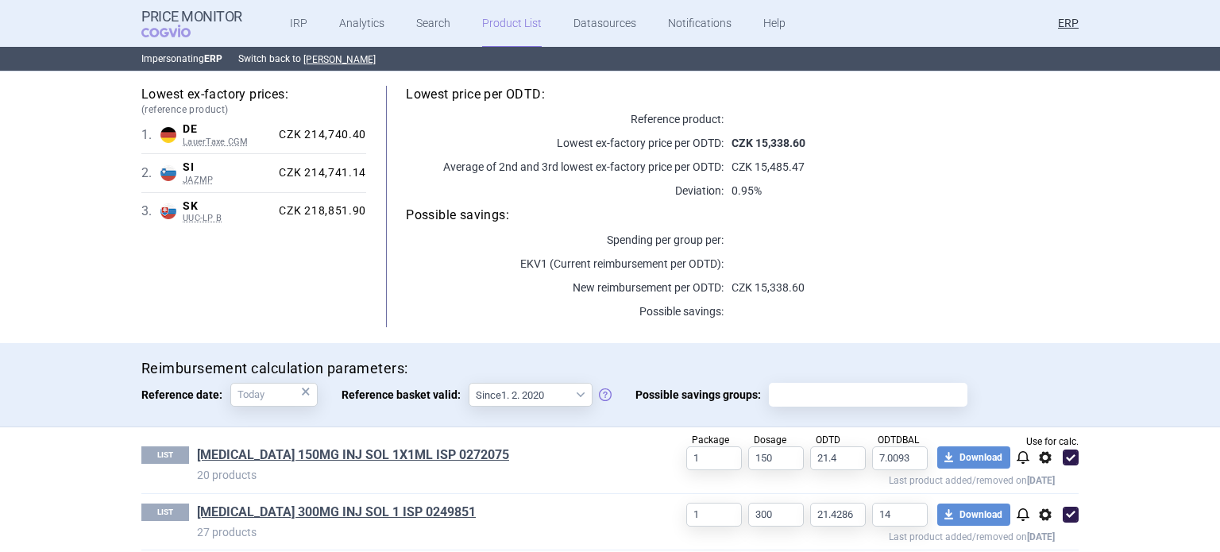
scroll to position [255, 0]
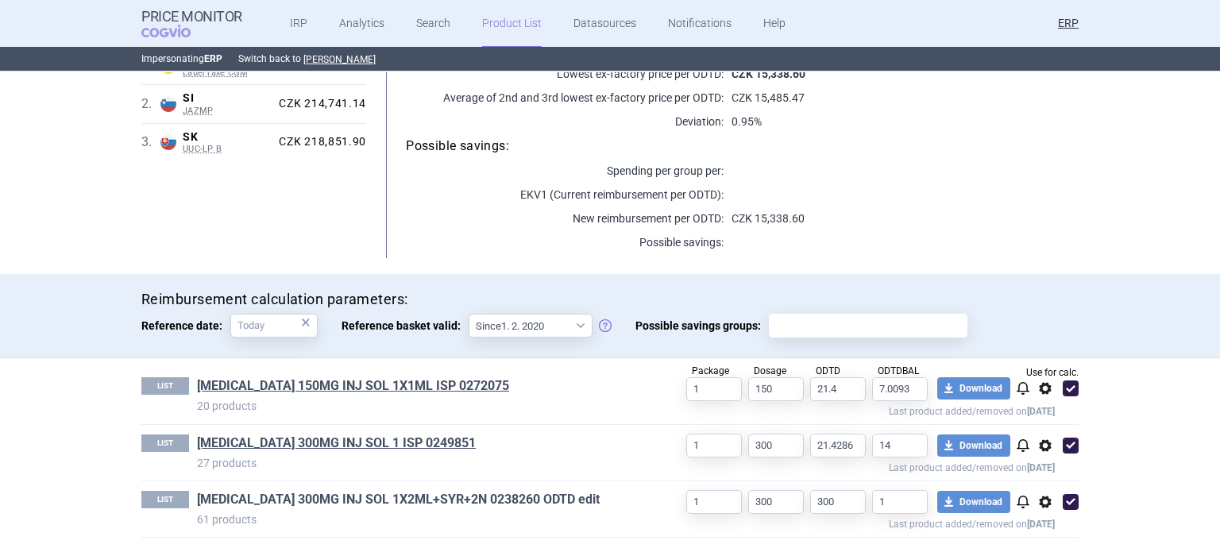
click at [399, 493] on link "[MEDICAL_DATA] 300MG INJ SOL 1X2ML+SYR+2N 0238260 ODTD edit" at bounding box center [398, 499] width 403 height 17
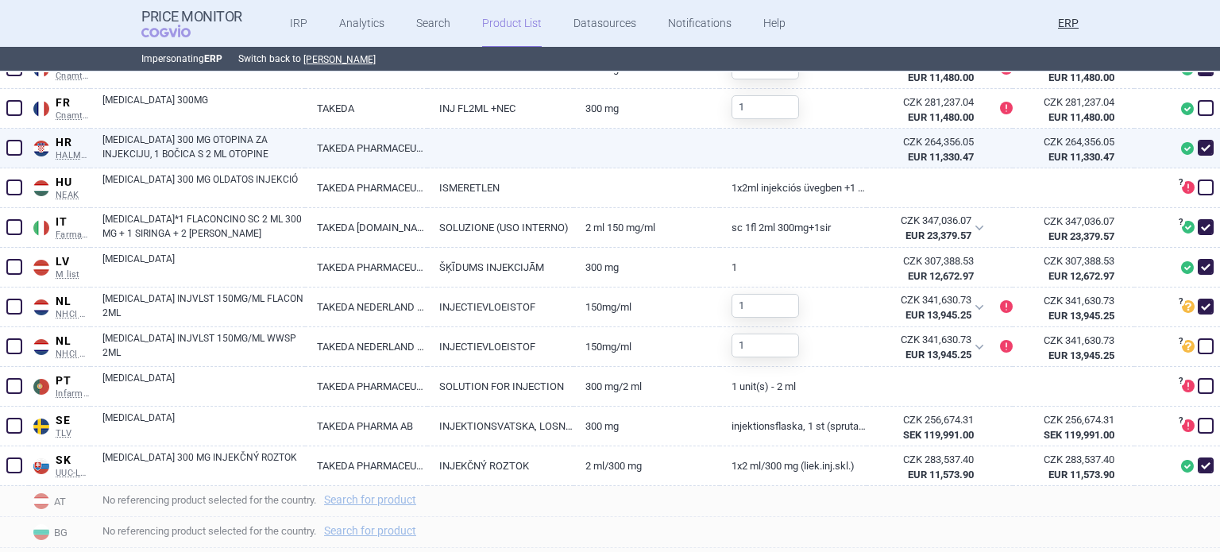
scroll to position [715, 0]
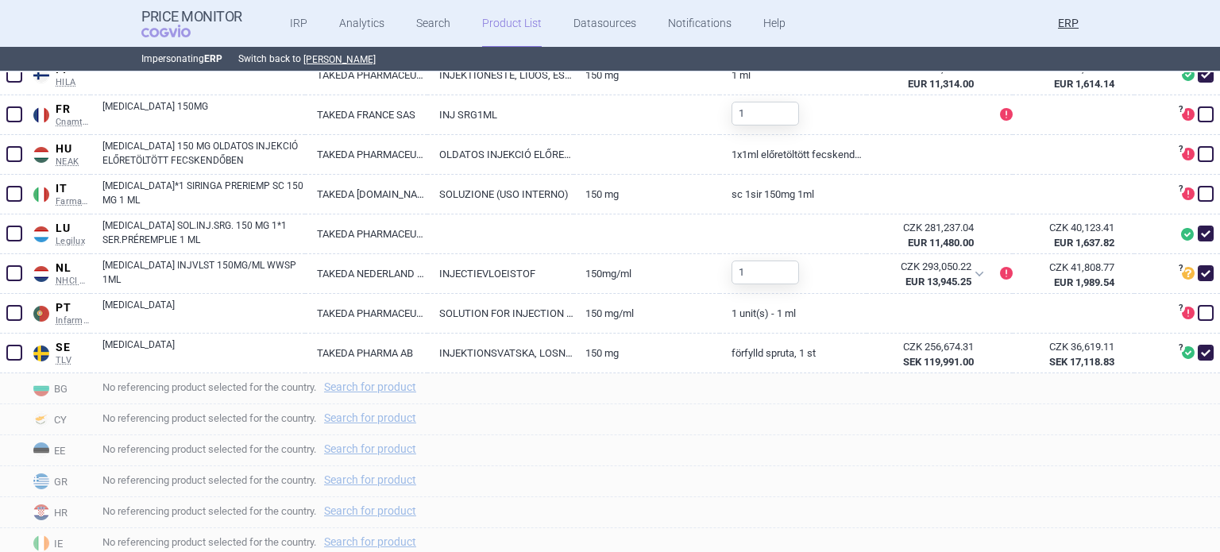
scroll to position [715, 0]
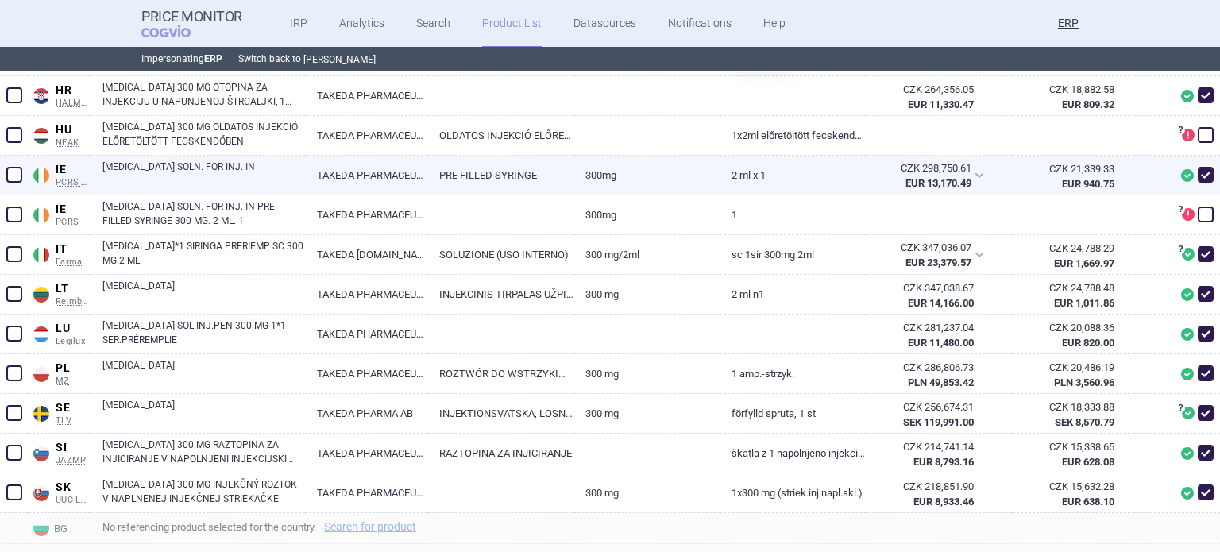
scroll to position [795, 0]
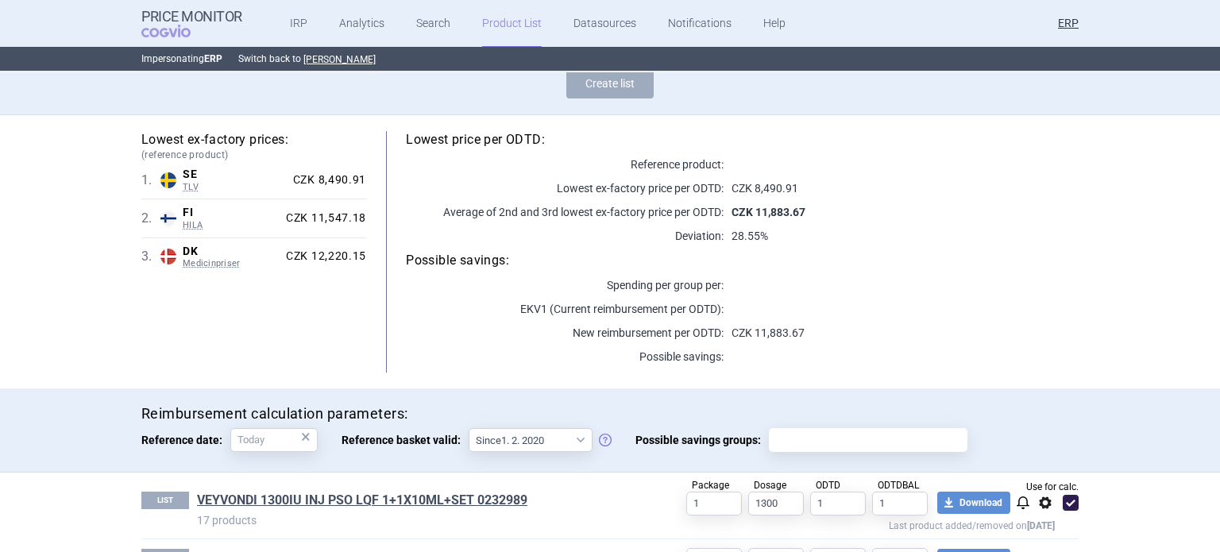
scroll to position [199, 0]
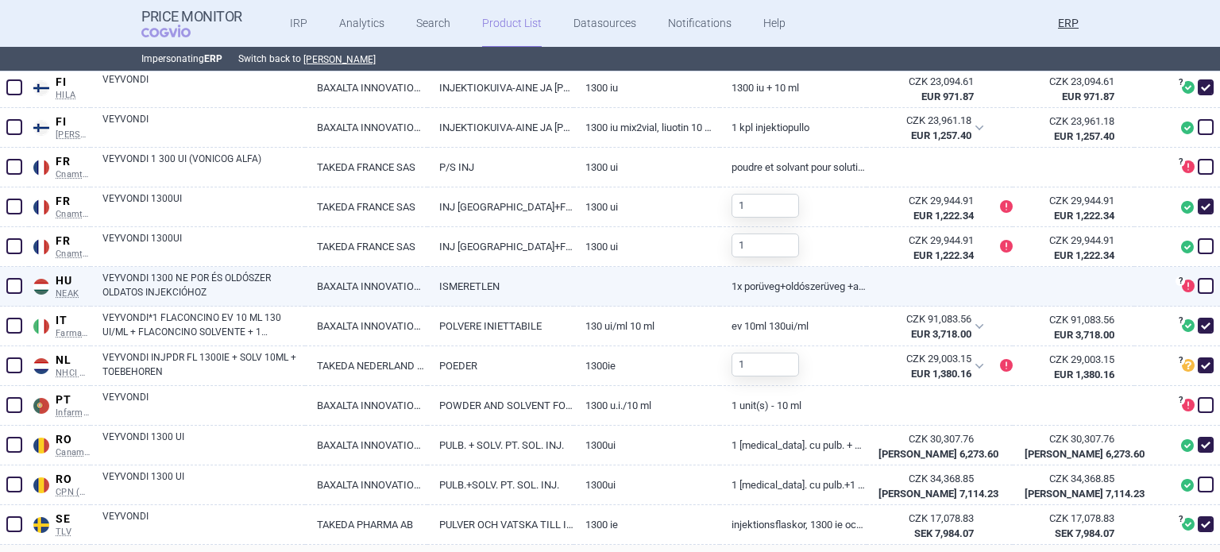
scroll to position [715, 0]
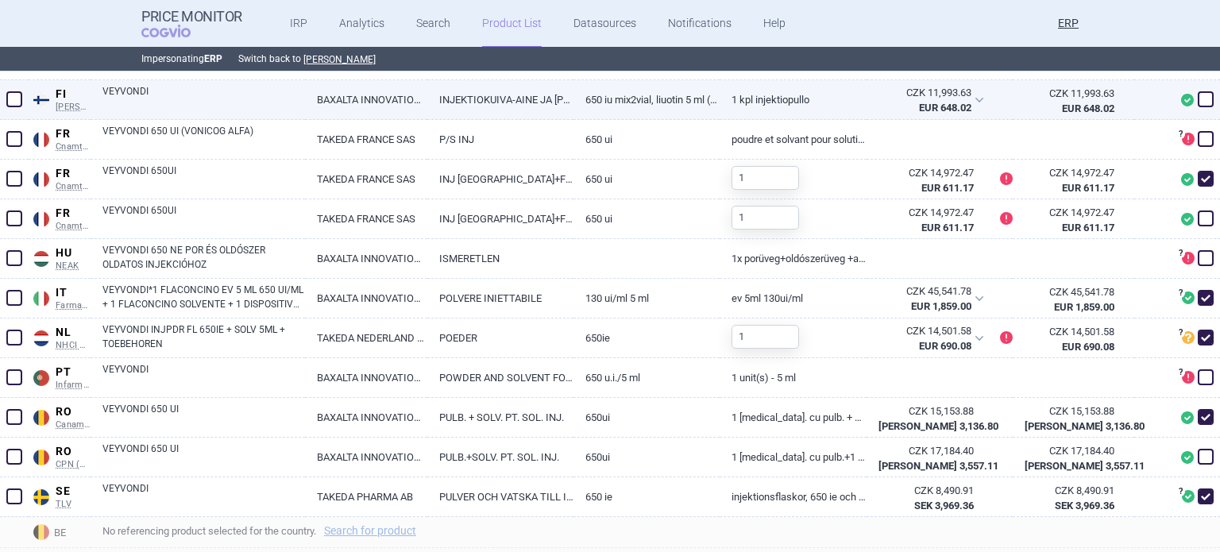
scroll to position [636, 0]
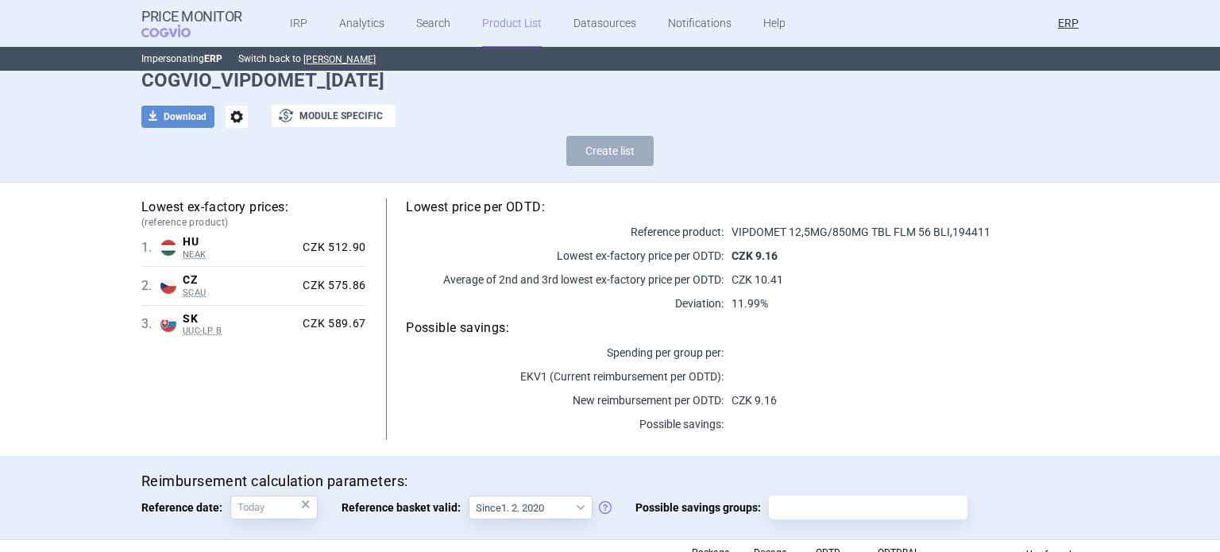
scroll to position [199, 0]
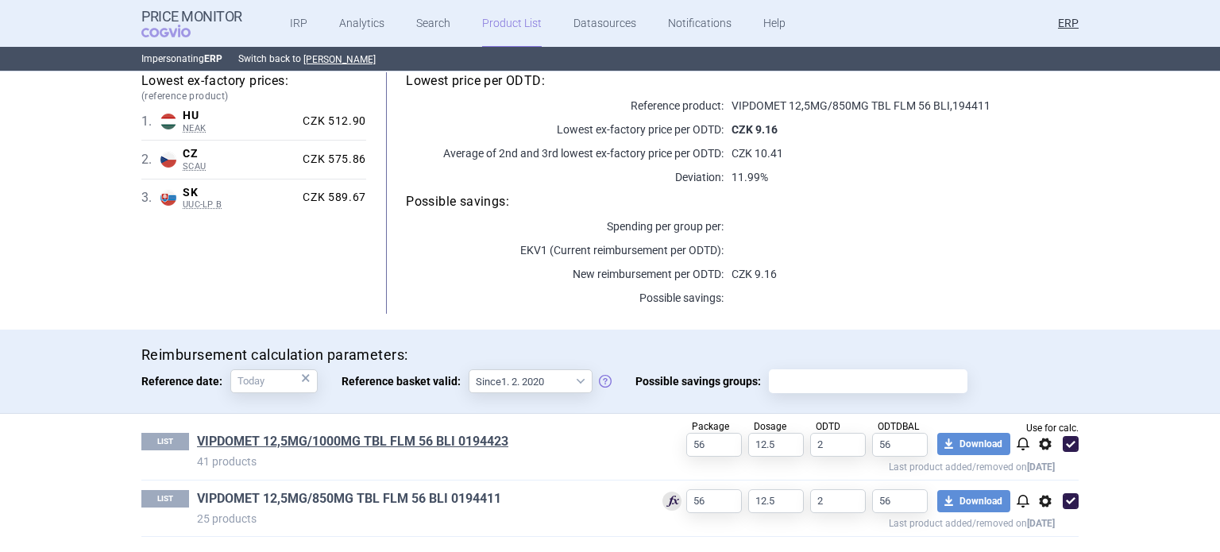
click at [470, 495] on link "VIPDOMET 12,5MG/850MG TBL FLM 56 BLI 0194411" at bounding box center [349, 498] width 304 height 17
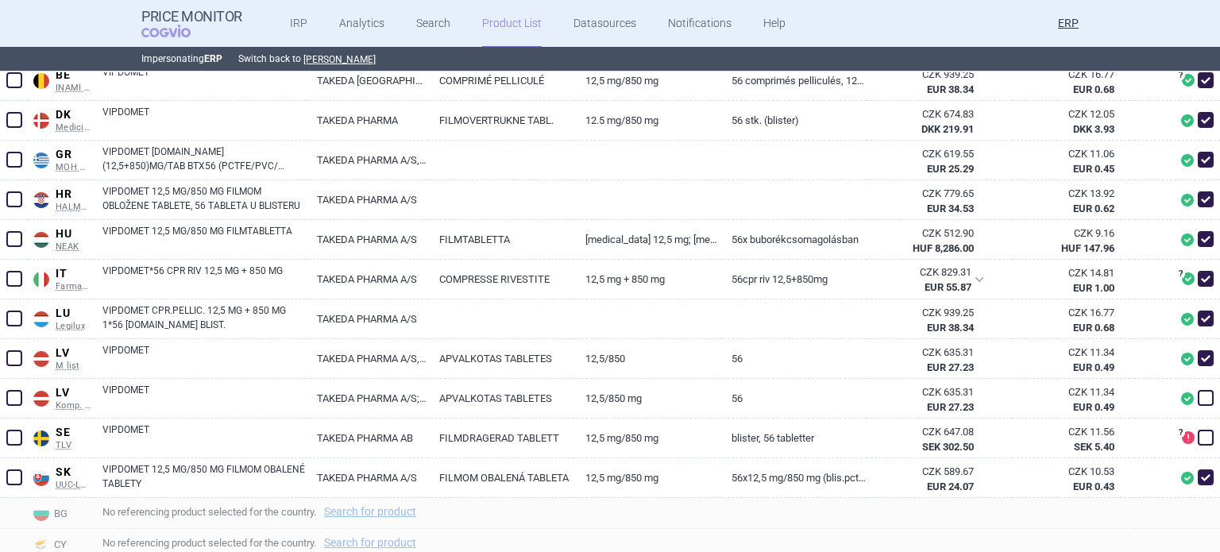
scroll to position [715, 0]
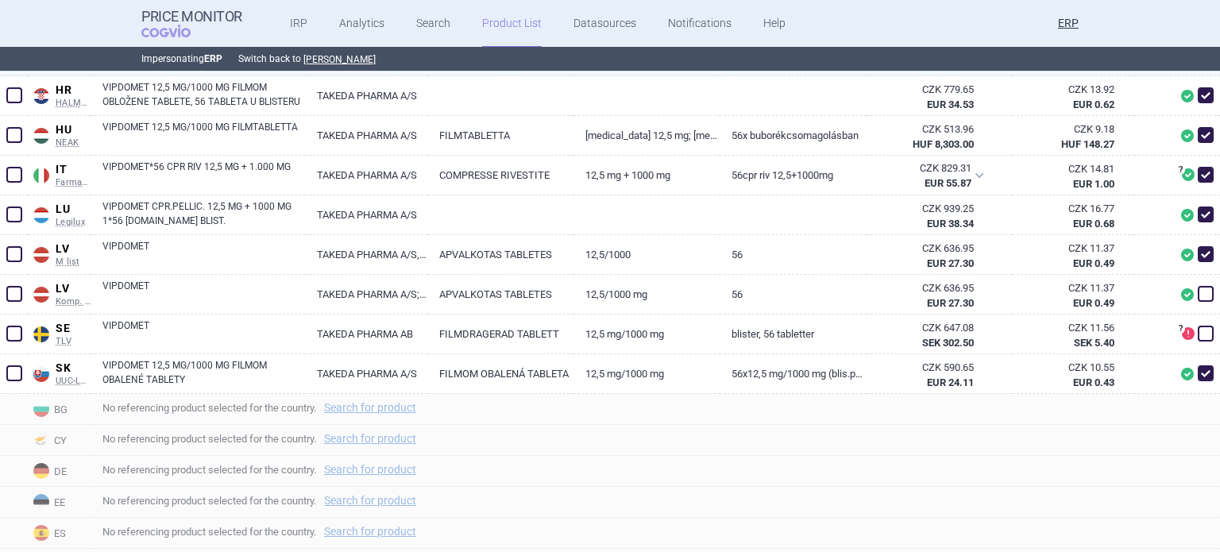
scroll to position [715, 0]
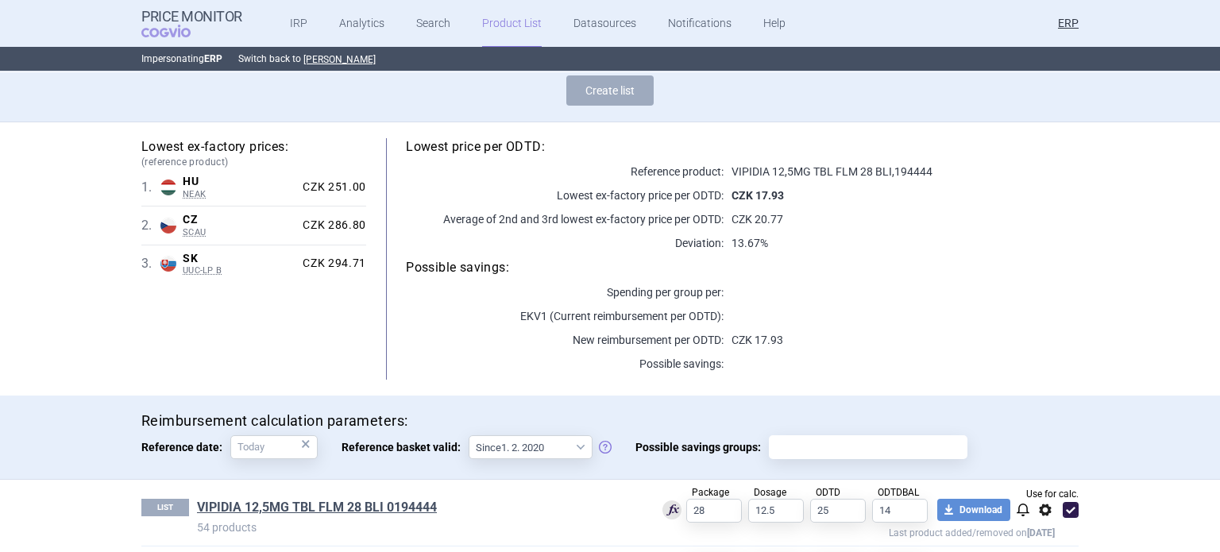
scroll to position [199, 0]
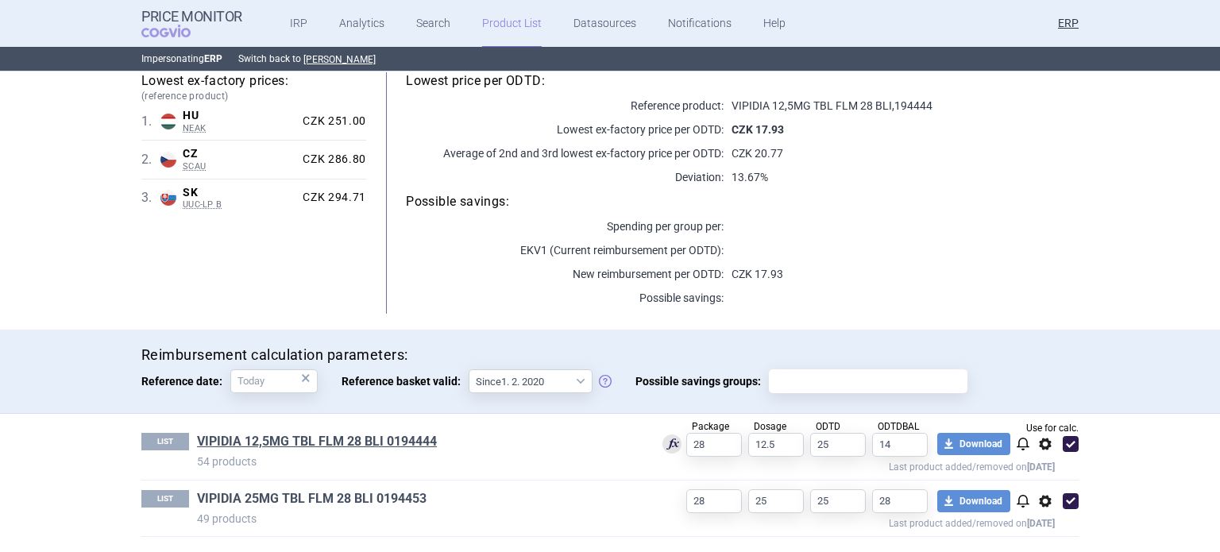
click at [391, 498] on link "VIPIDIA 25MG TBL FLM 28 BLI 0194453" at bounding box center [312, 498] width 230 height 17
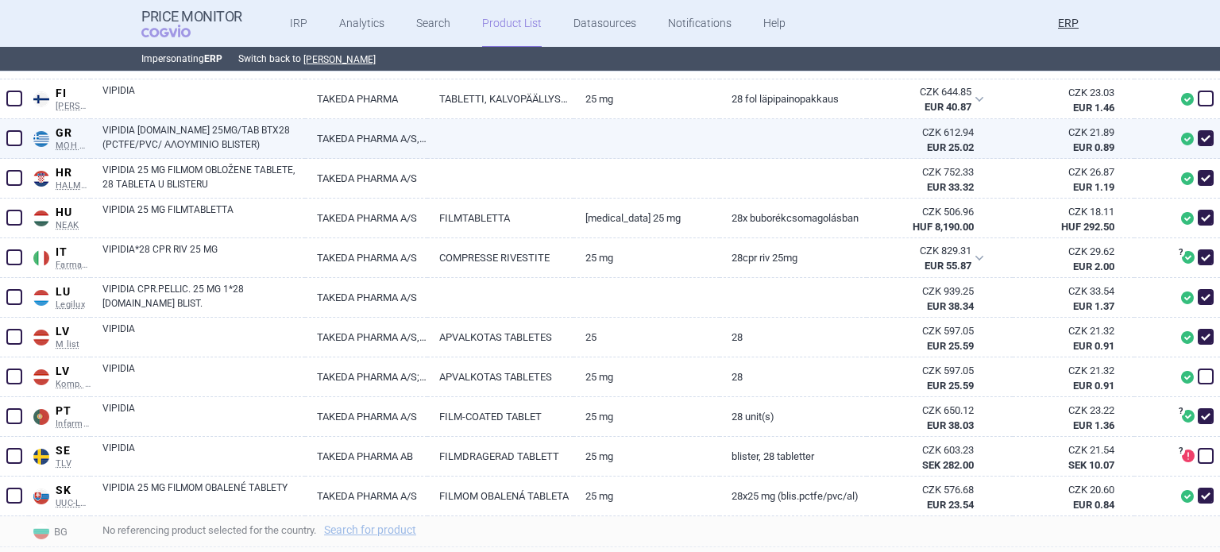
scroll to position [715, 0]
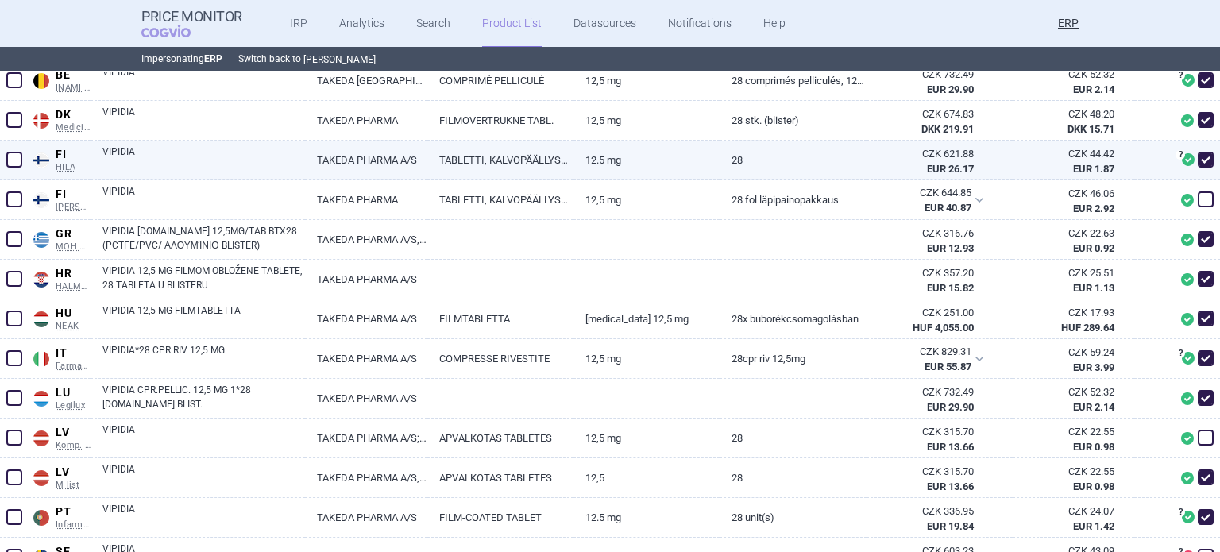
scroll to position [795, 0]
